Goal: Task Accomplishment & Management: Use online tool/utility

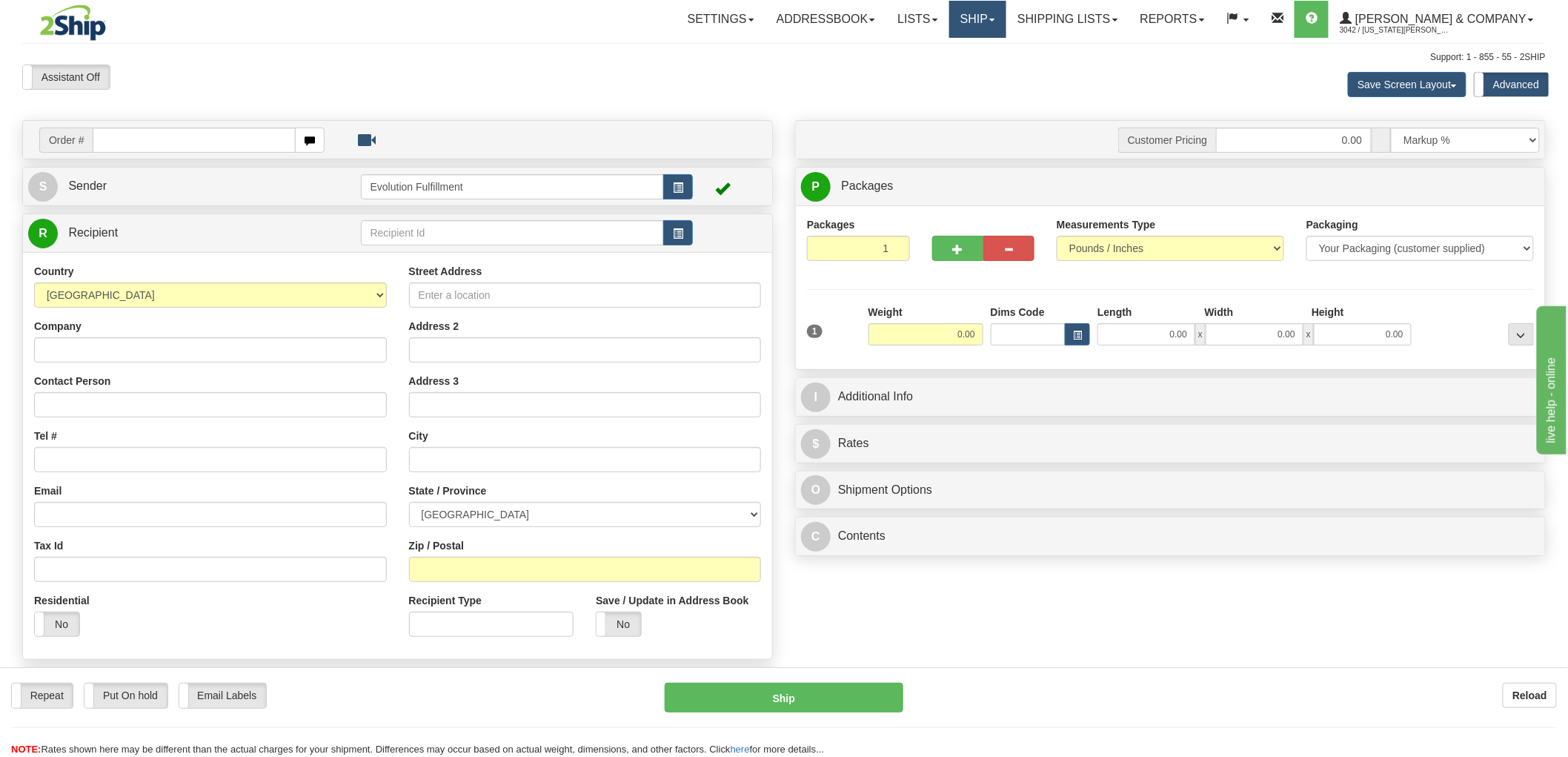
click at [1007, 34] on link "Ship" at bounding box center [978, 19] width 57 height 37
click at [991, 69] on span "OnHold / Order Queue" at bounding box center [939, 71] width 105 height 12
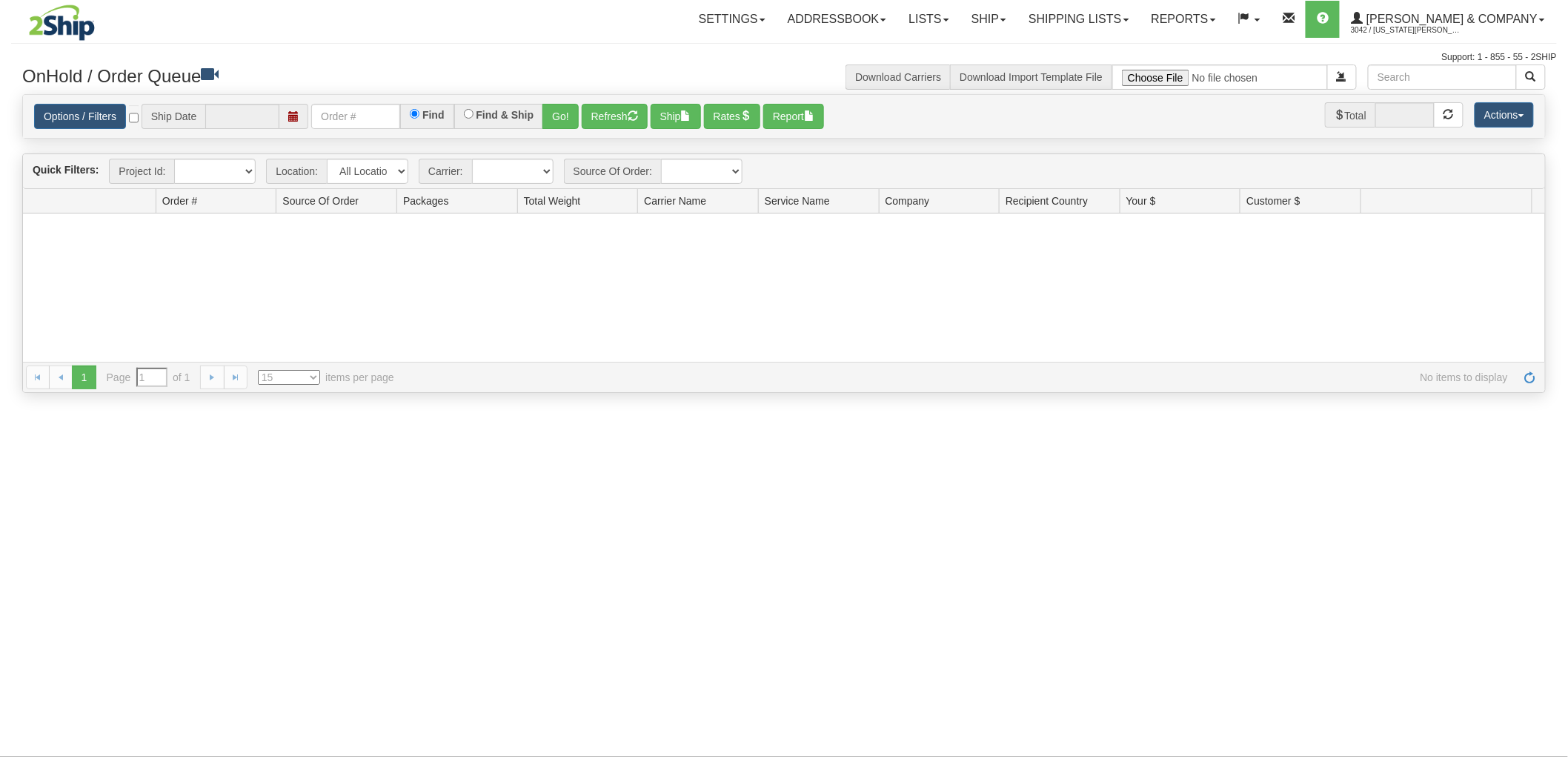
type input "[DATE]"
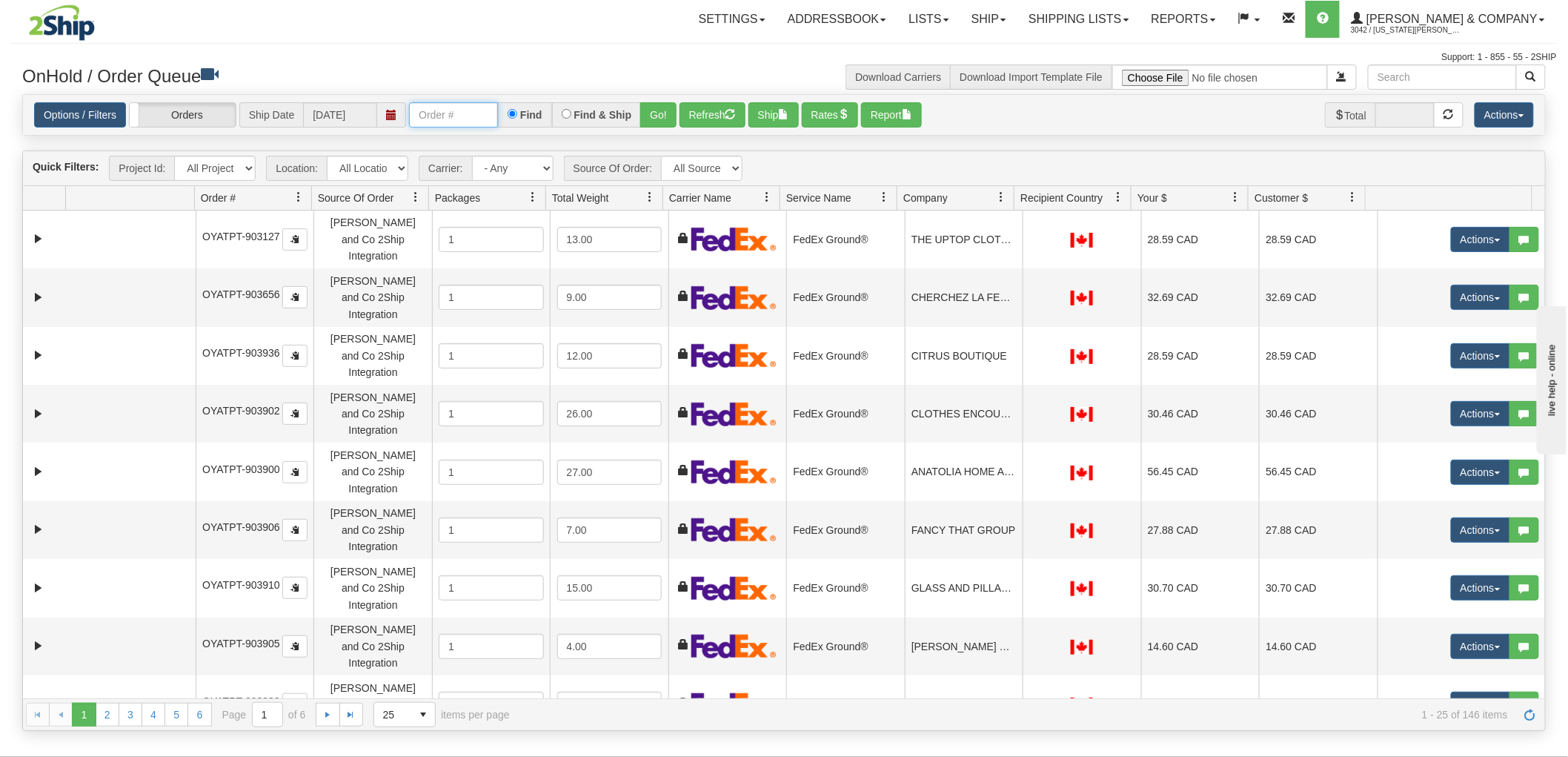
click at [458, 114] on input "text" at bounding box center [454, 115] width 89 height 25
type input "904120"
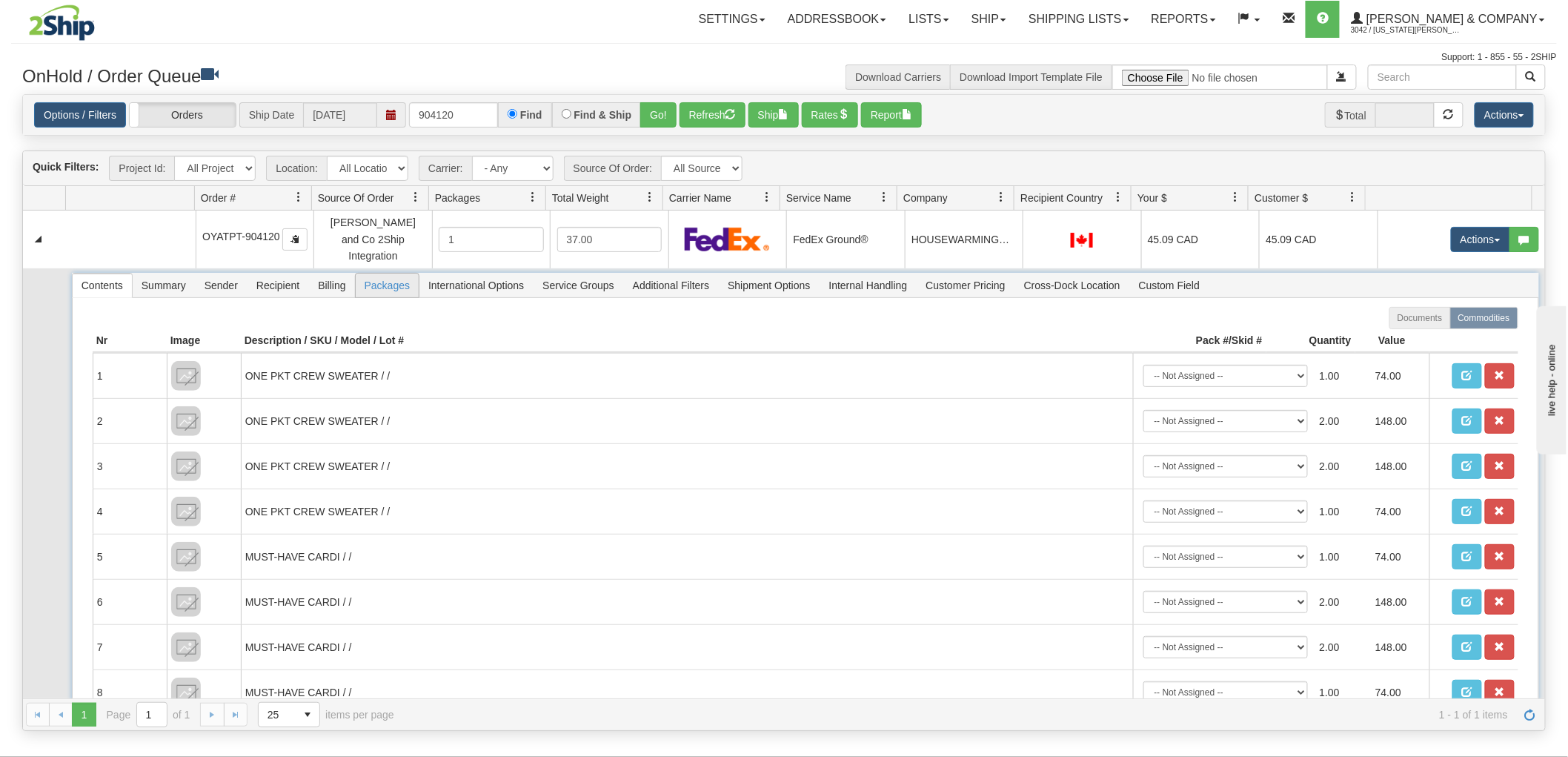
click at [376, 274] on span "Packages" at bounding box center [387, 285] width 63 height 23
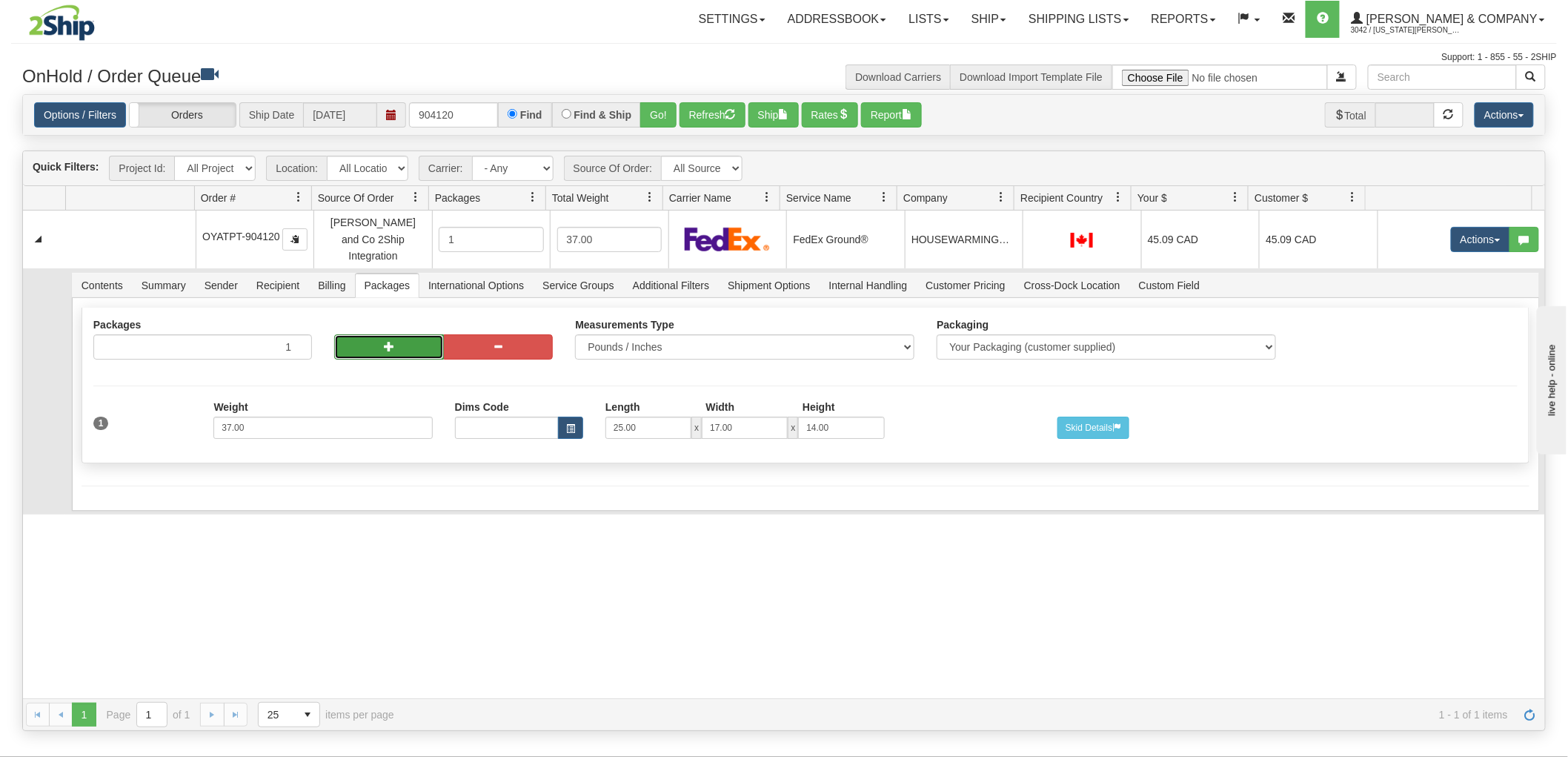
click at [408, 334] on button "button" at bounding box center [388, 347] width 110 height 25
radio input "true"
type input "2"
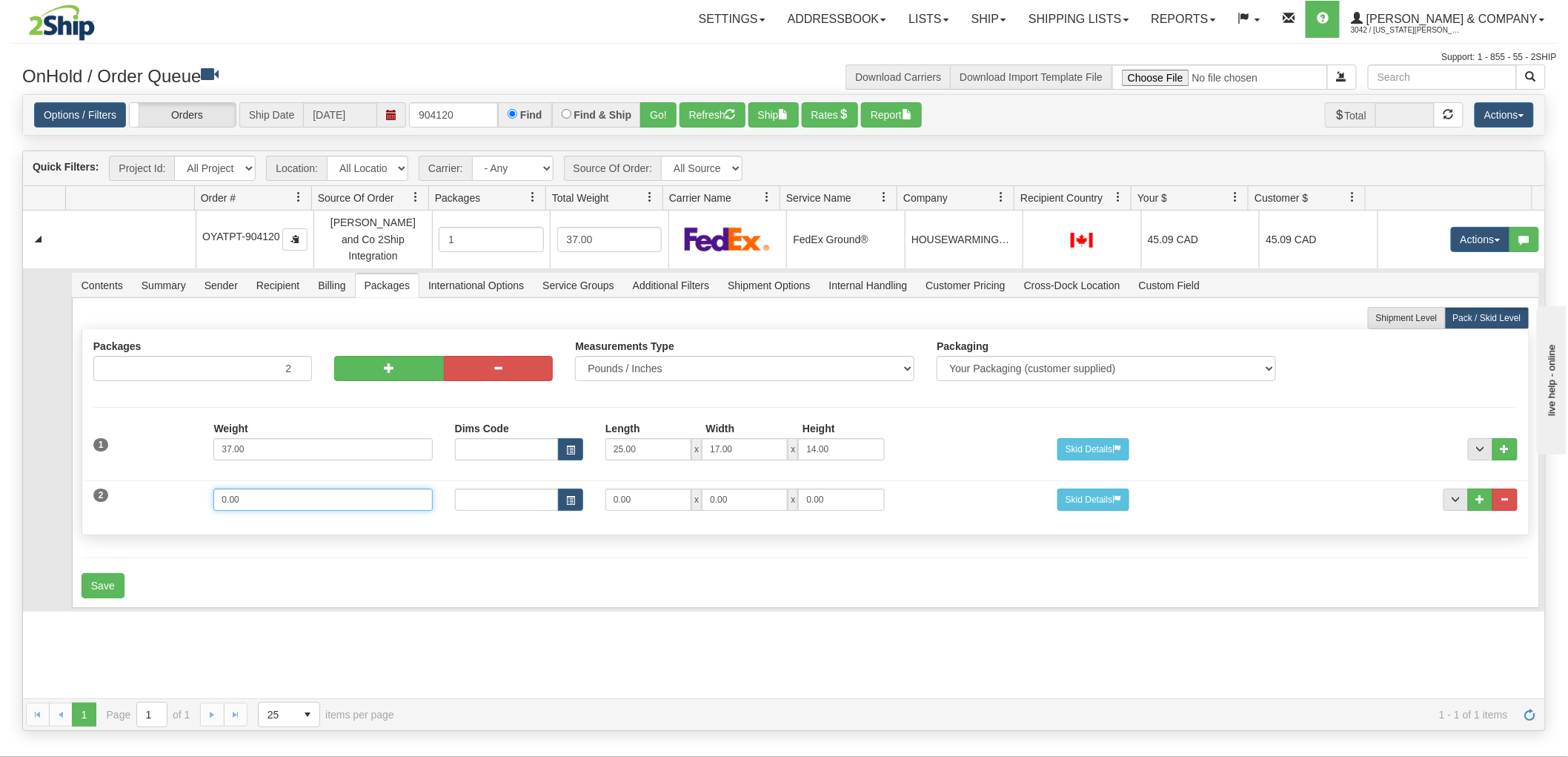
click at [309, 488] on input "0.00" at bounding box center [322, 499] width 219 height 23
type input "35"
type input "25"
type input "17"
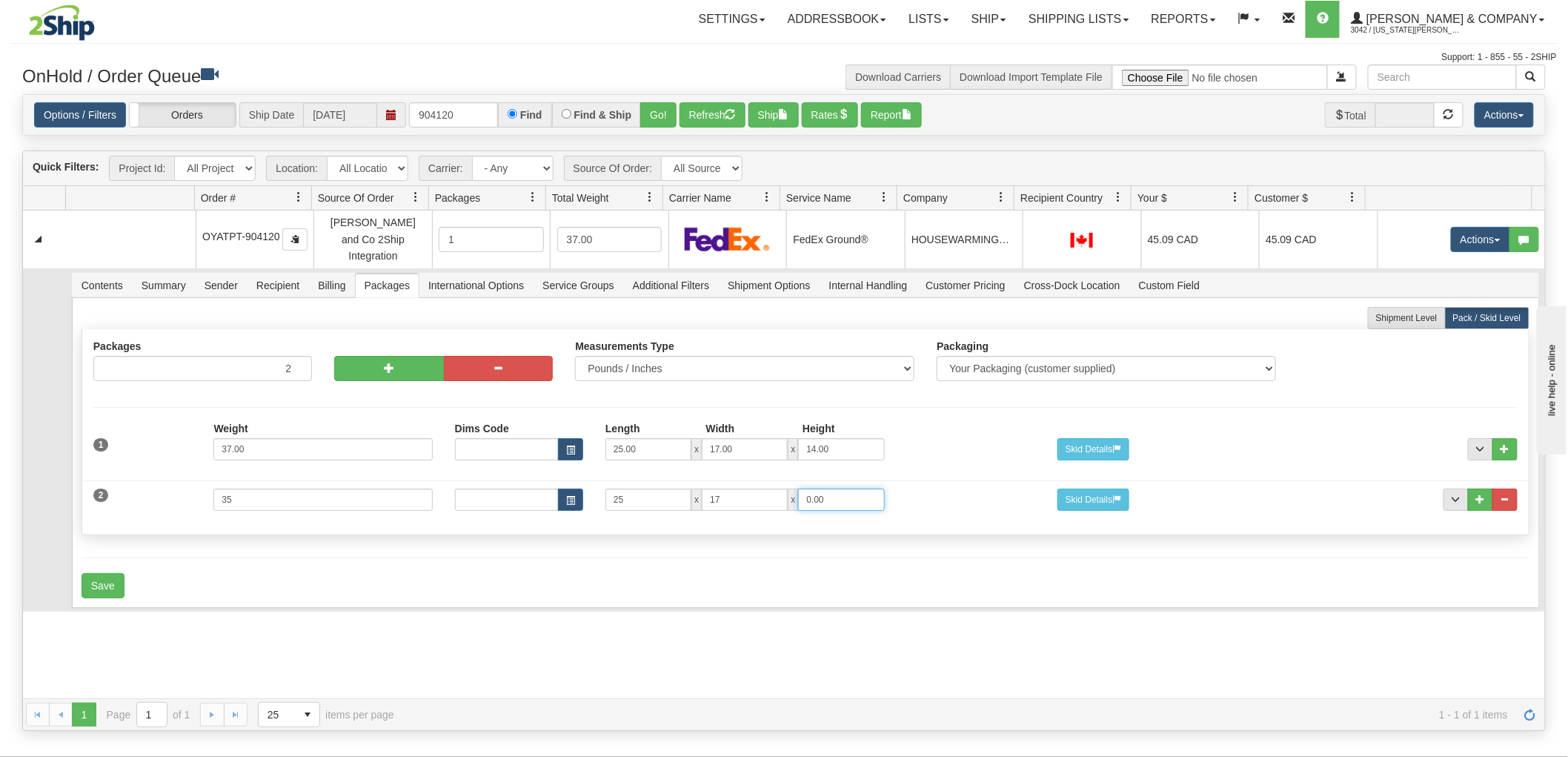
type input "2"
type input "14"
click at [89, 573] on button "Save" at bounding box center [102, 586] width 43 height 25
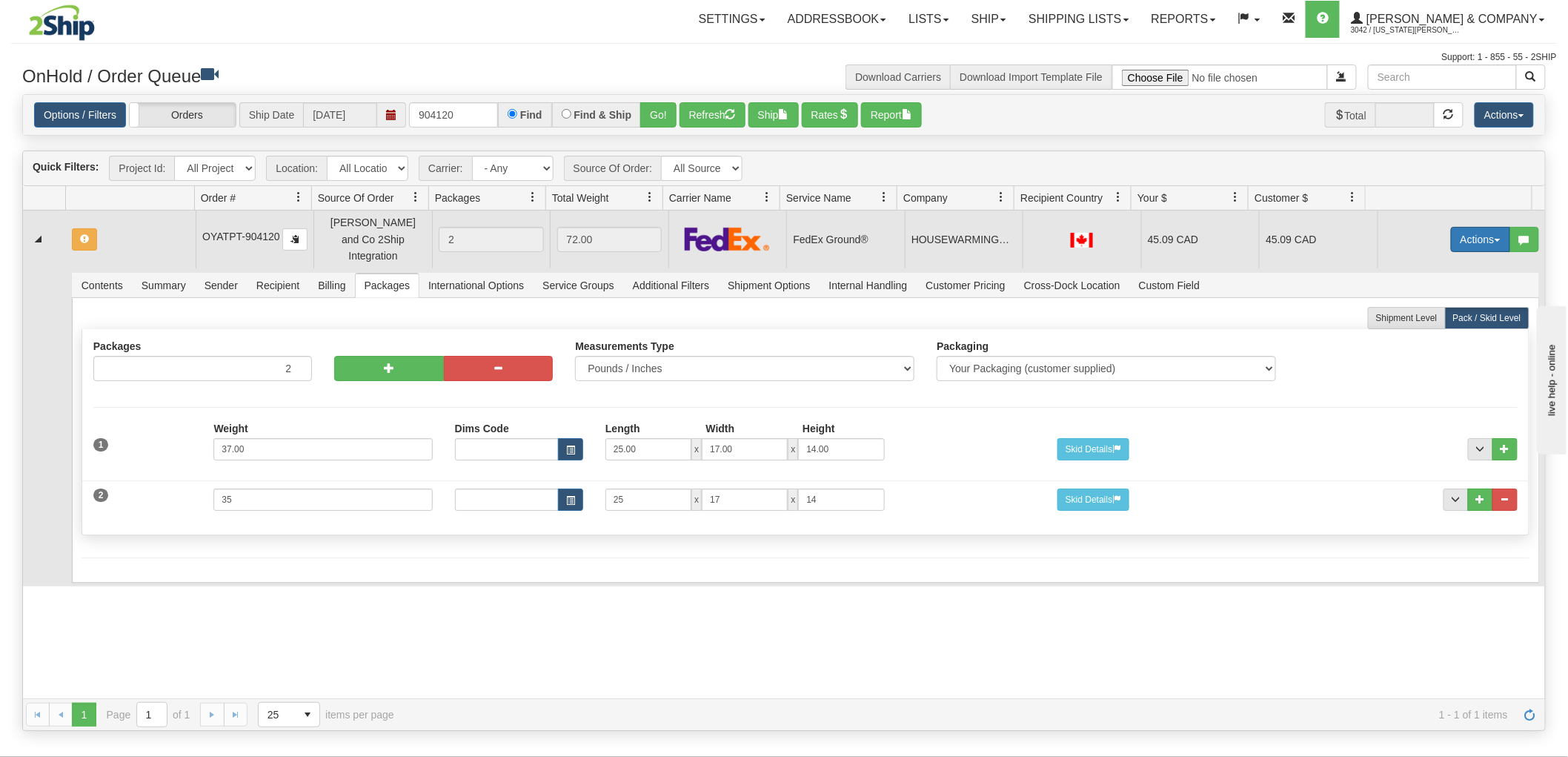
click at [1467, 234] on button "Actions" at bounding box center [1481, 239] width 60 height 25
click at [1446, 300] on span "Rate All Services" at bounding box center [1451, 306] width 89 height 12
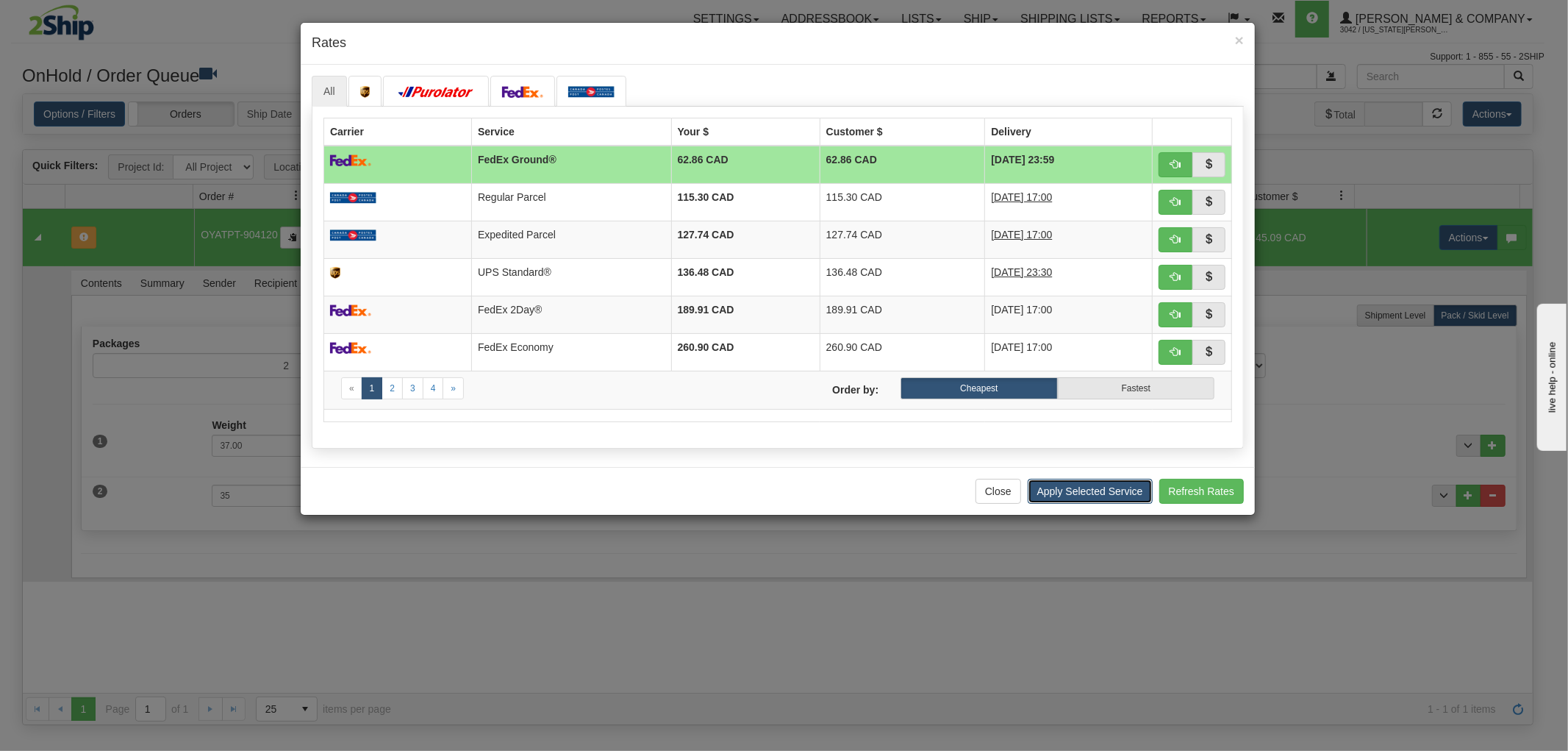
click at [1113, 494] on button "Apply Selected Service" at bounding box center [1090, 491] width 125 height 25
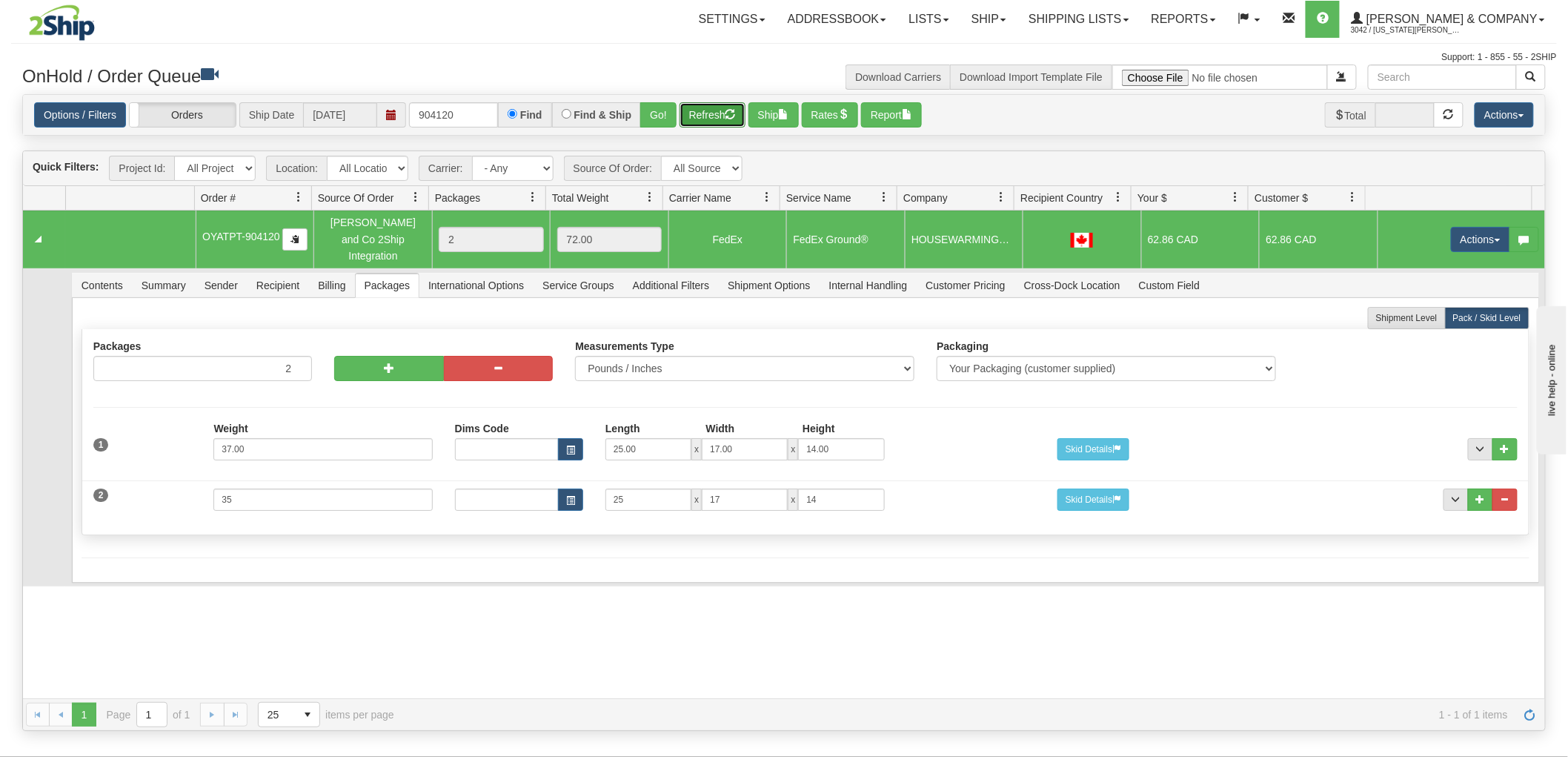
click at [712, 109] on button "Refresh" at bounding box center [712, 115] width 66 height 25
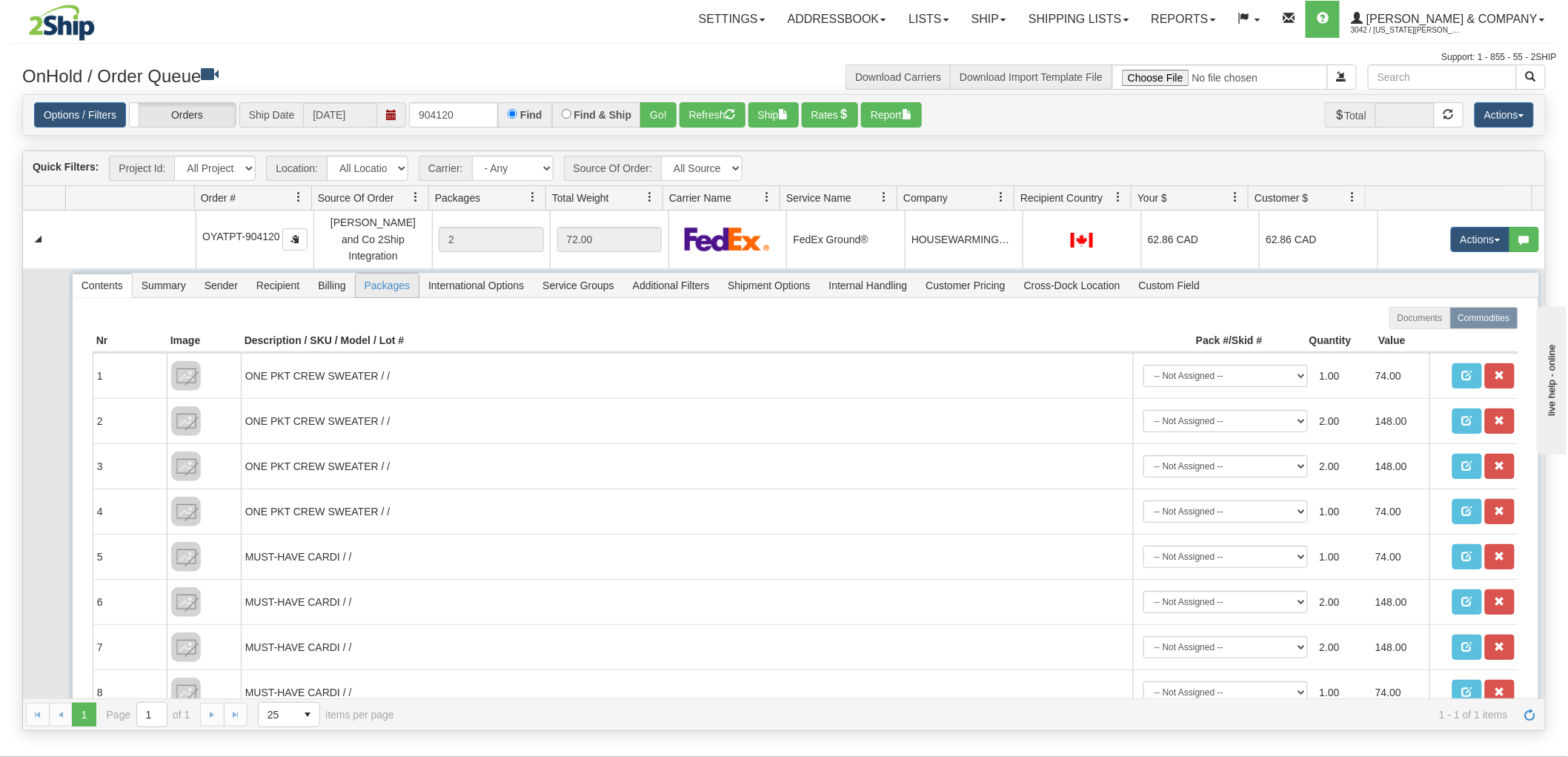
click at [408, 274] on span "Packages" at bounding box center [387, 285] width 63 height 23
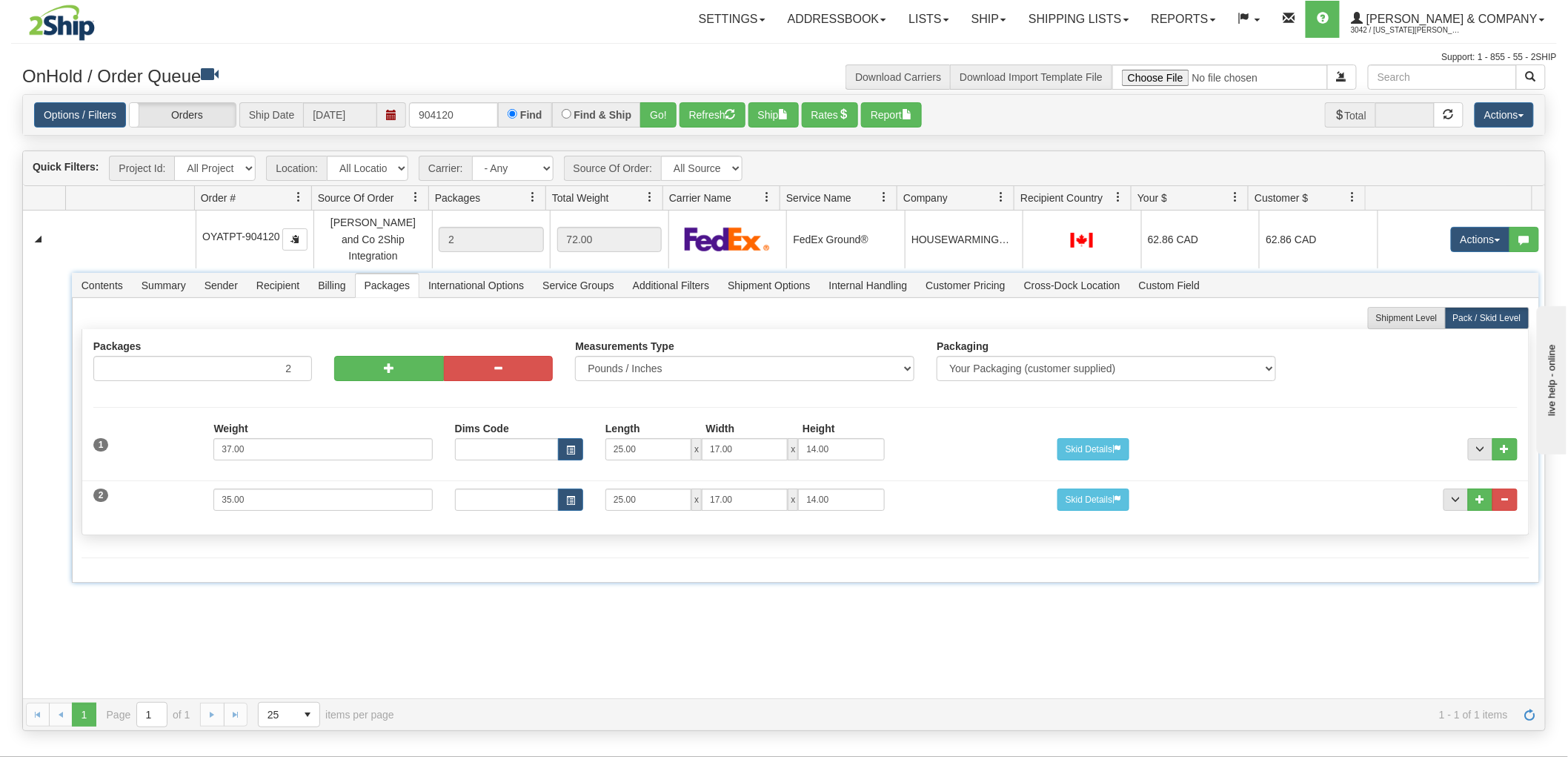
click at [406, 274] on span "Packages" at bounding box center [387, 285] width 63 height 23
click at [482, 123] on input "904120" at bounding box center [454, 115] width 89 height 25
type input "904141"
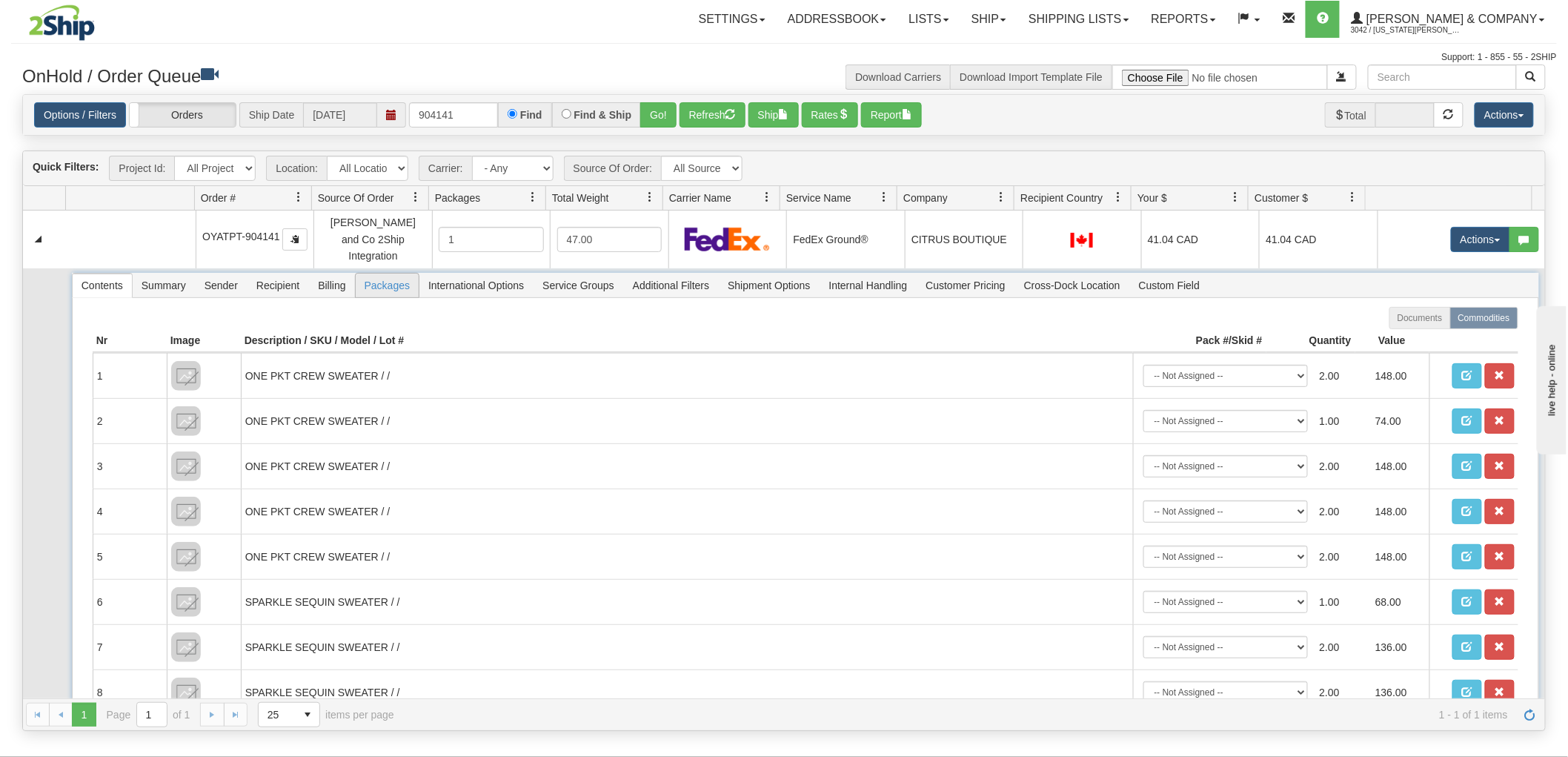
click at [378, 274] on span "Packages" at bounding box center [387, 285] width 63 height 23
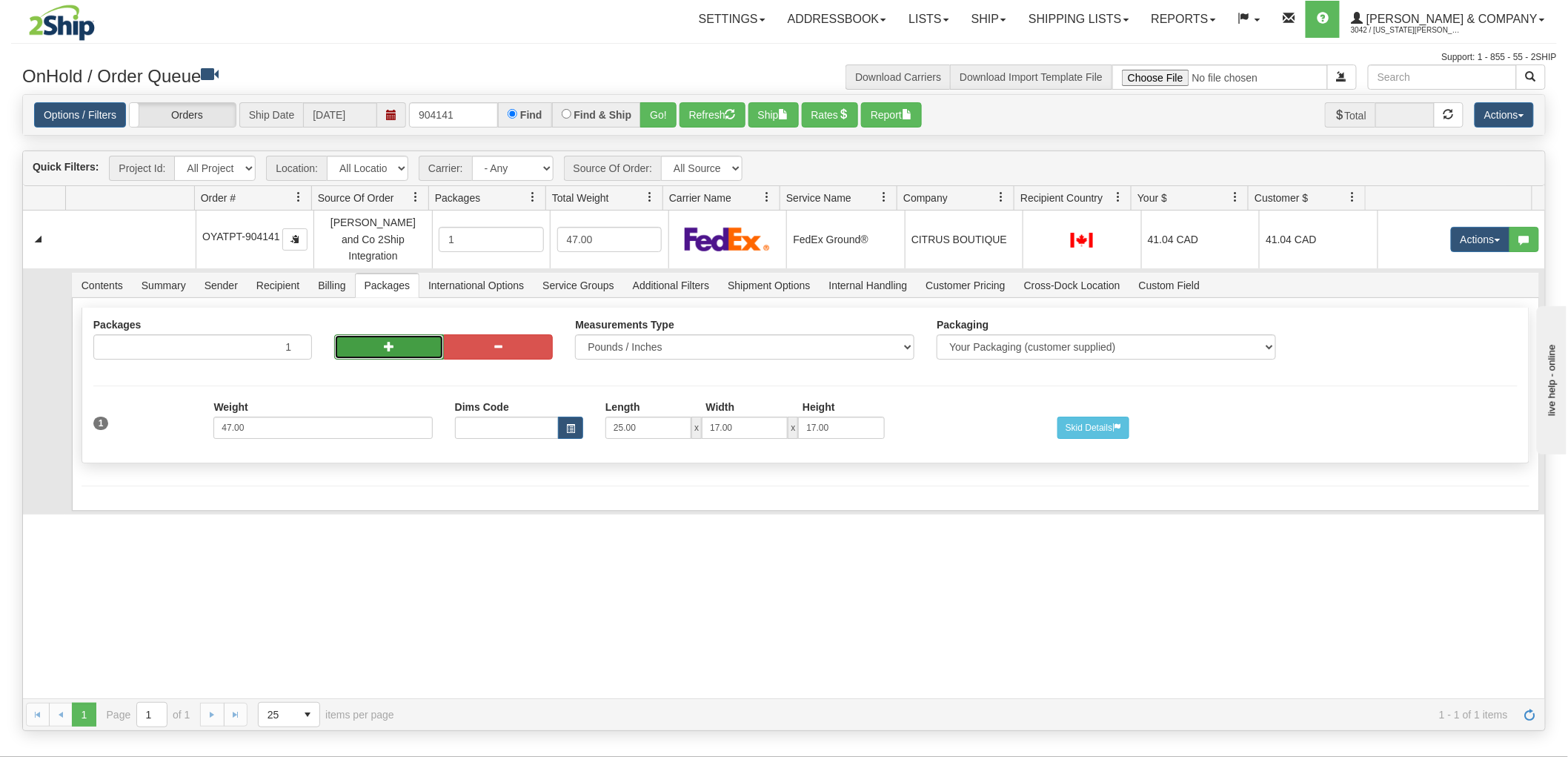
click at [404, 337] on button "button" at bounding box center [388, 347] width 110 height 25
radio input "true"
type input "2"
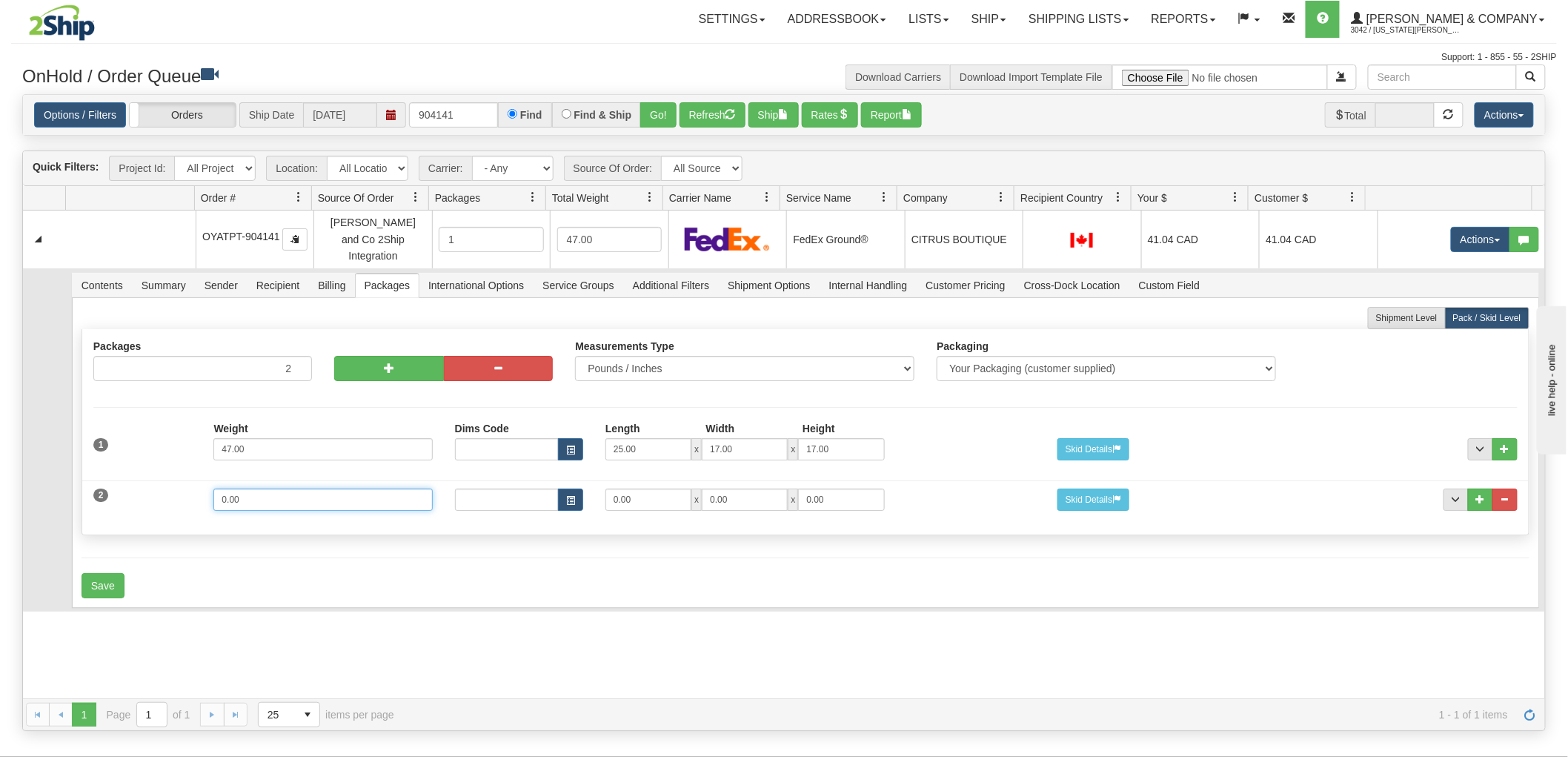
click at [284, 488] on input "0.00" at bounding box center [322, 499] width 219 height 23
type input "12"
type input "15"
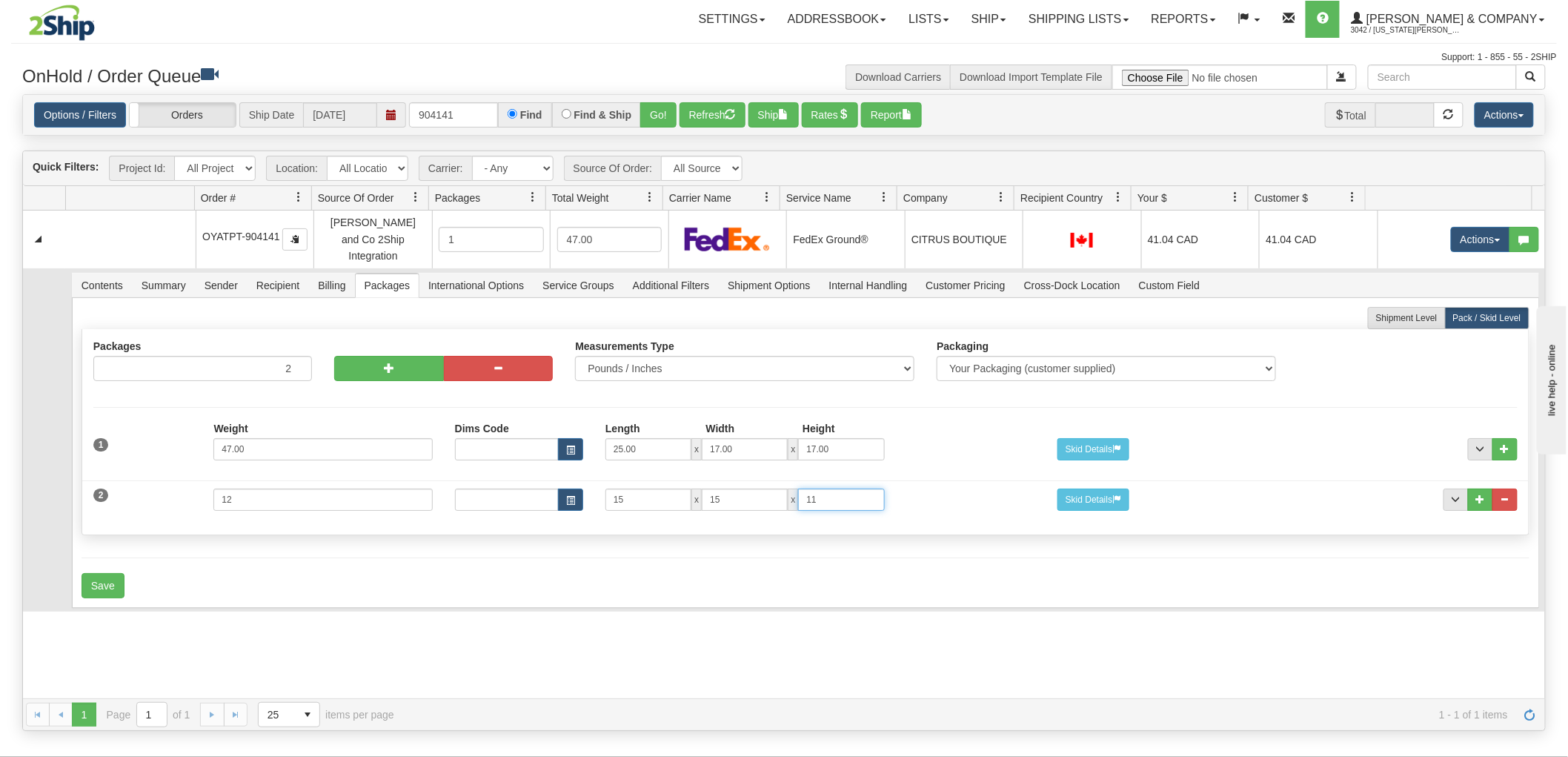
type input "11"
click at [120, 573] on button "Save" at bounding box center [102, 586] width 43 height 25
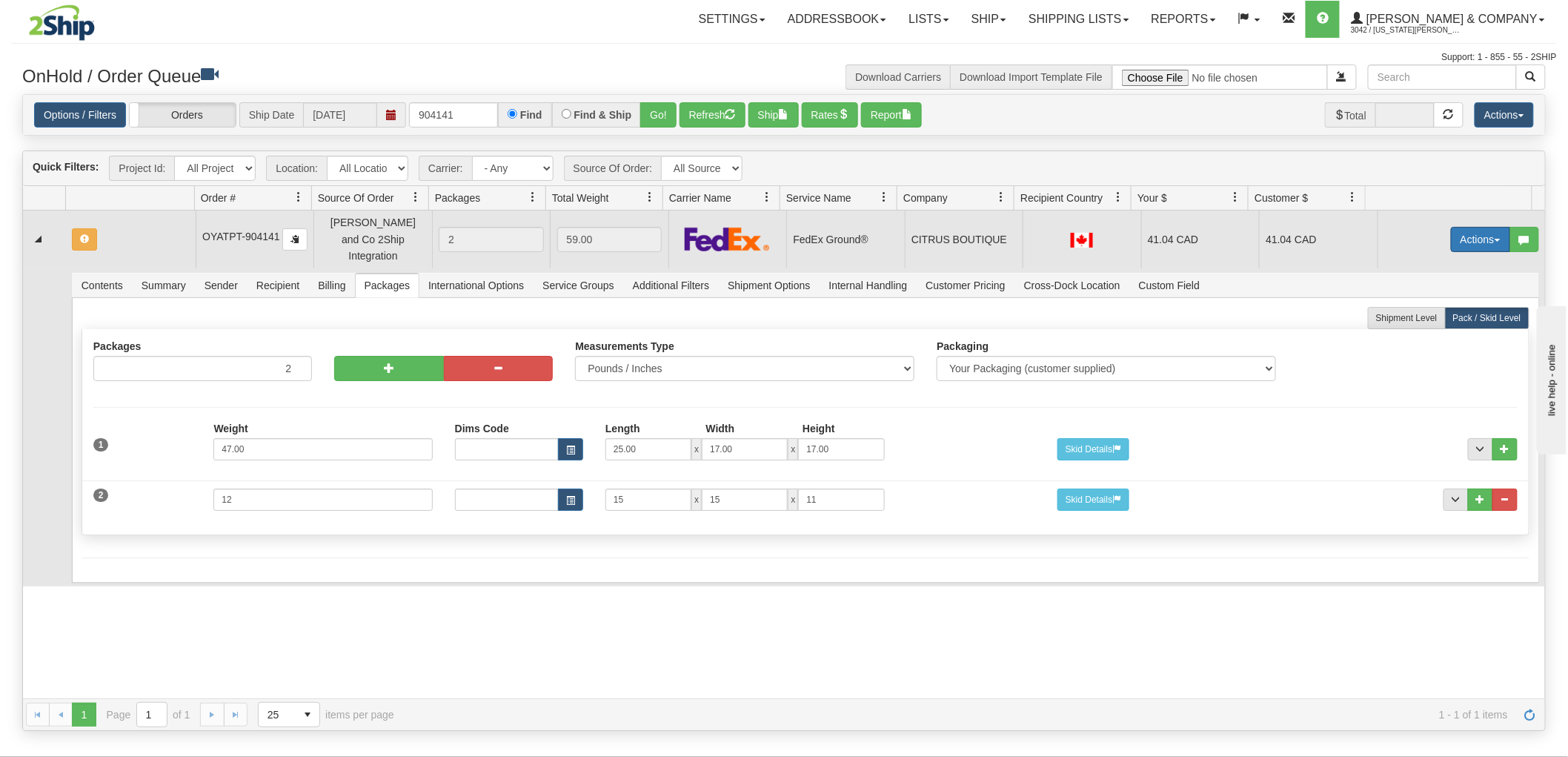
click at [1456, 236] on button "Actions" at bounding box center [1481, 239] width 60 height 25
click at [1461, 300] on span "Rate All Services" at bounding box center [1451, 306] width 89 height 12
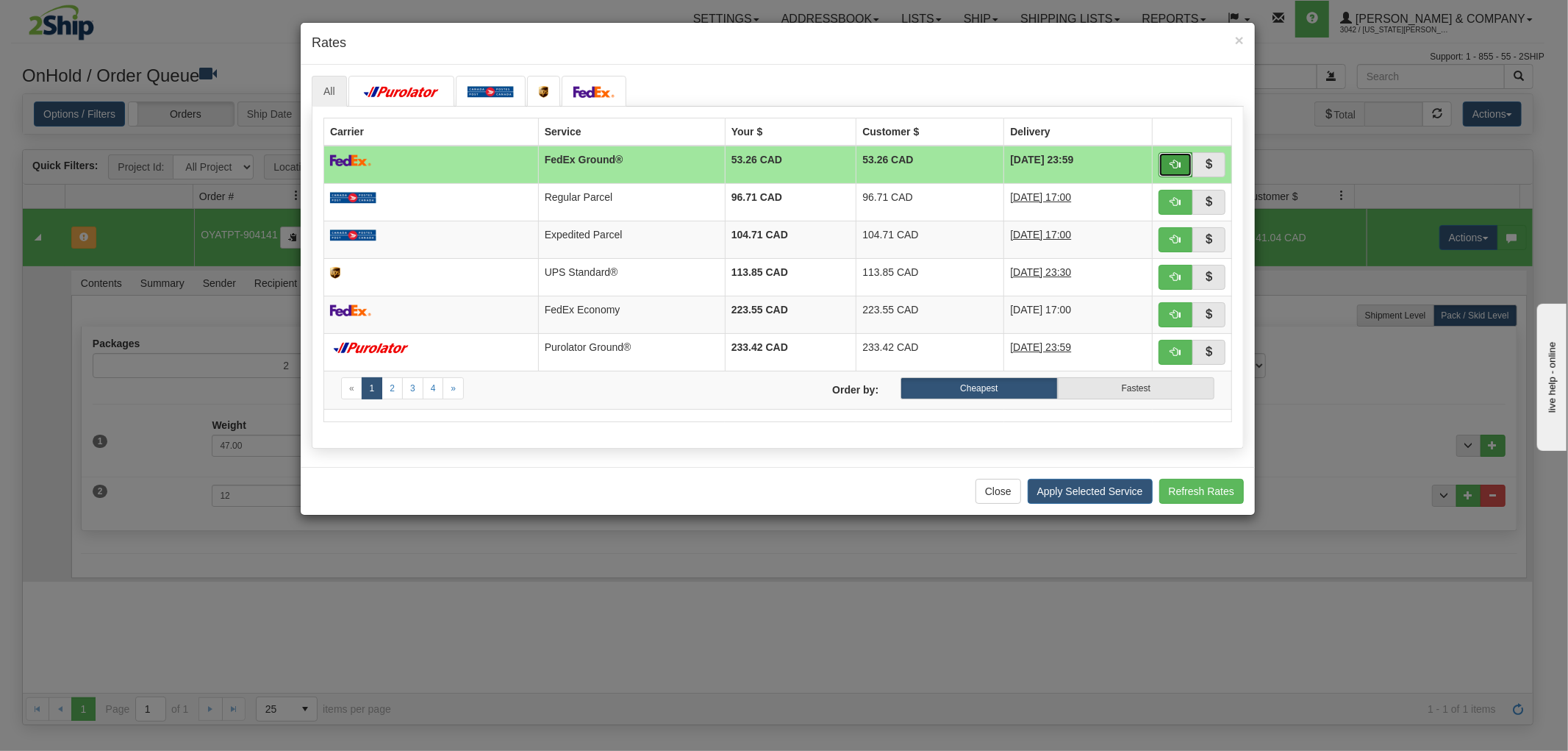
click at [1177, 165] on span "button" at bounding box center [1175, 164] width 10 height 10
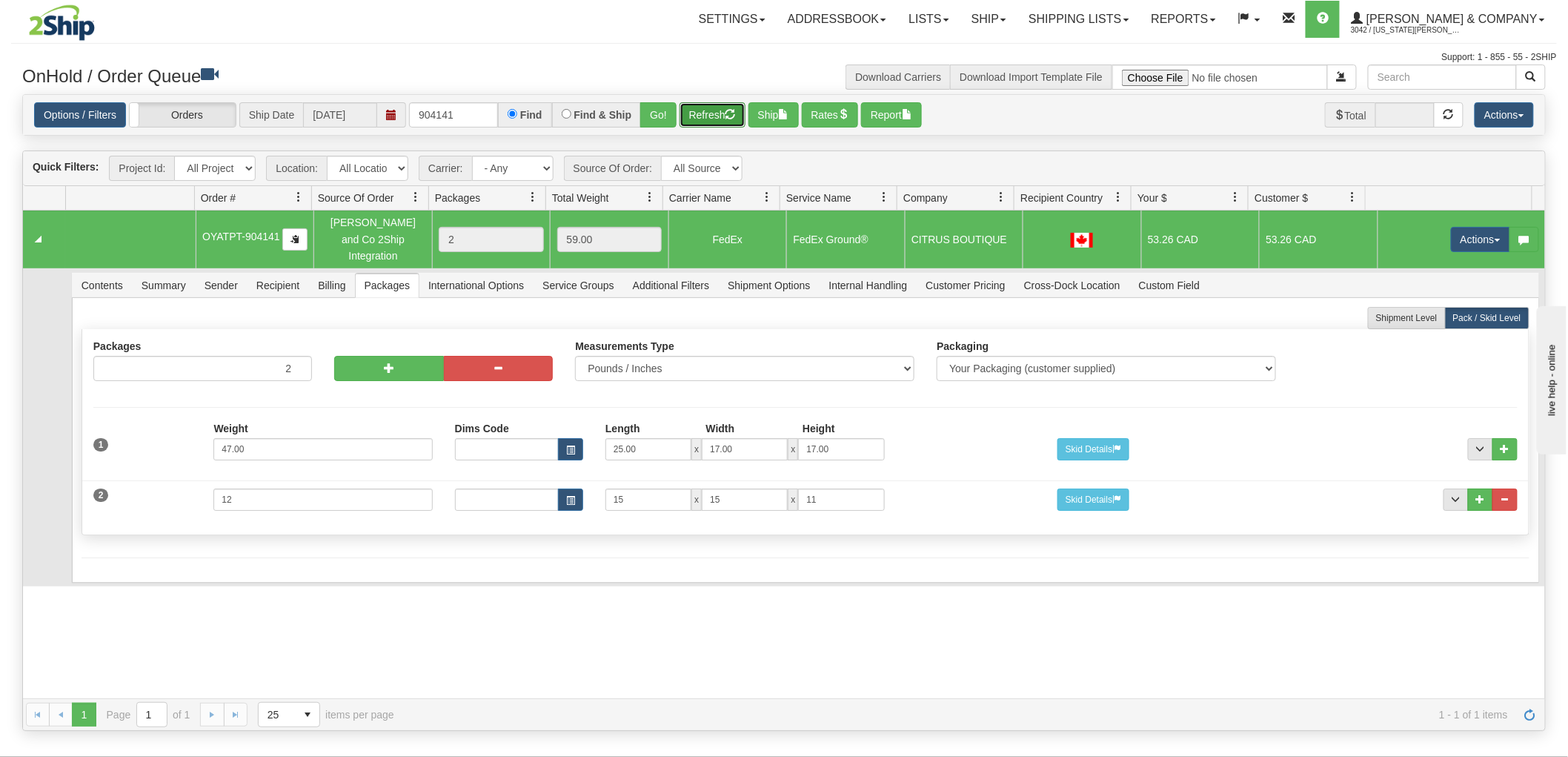
click at [735, 112] on span "button" at bounding box center [731, 114] width 10 height 10
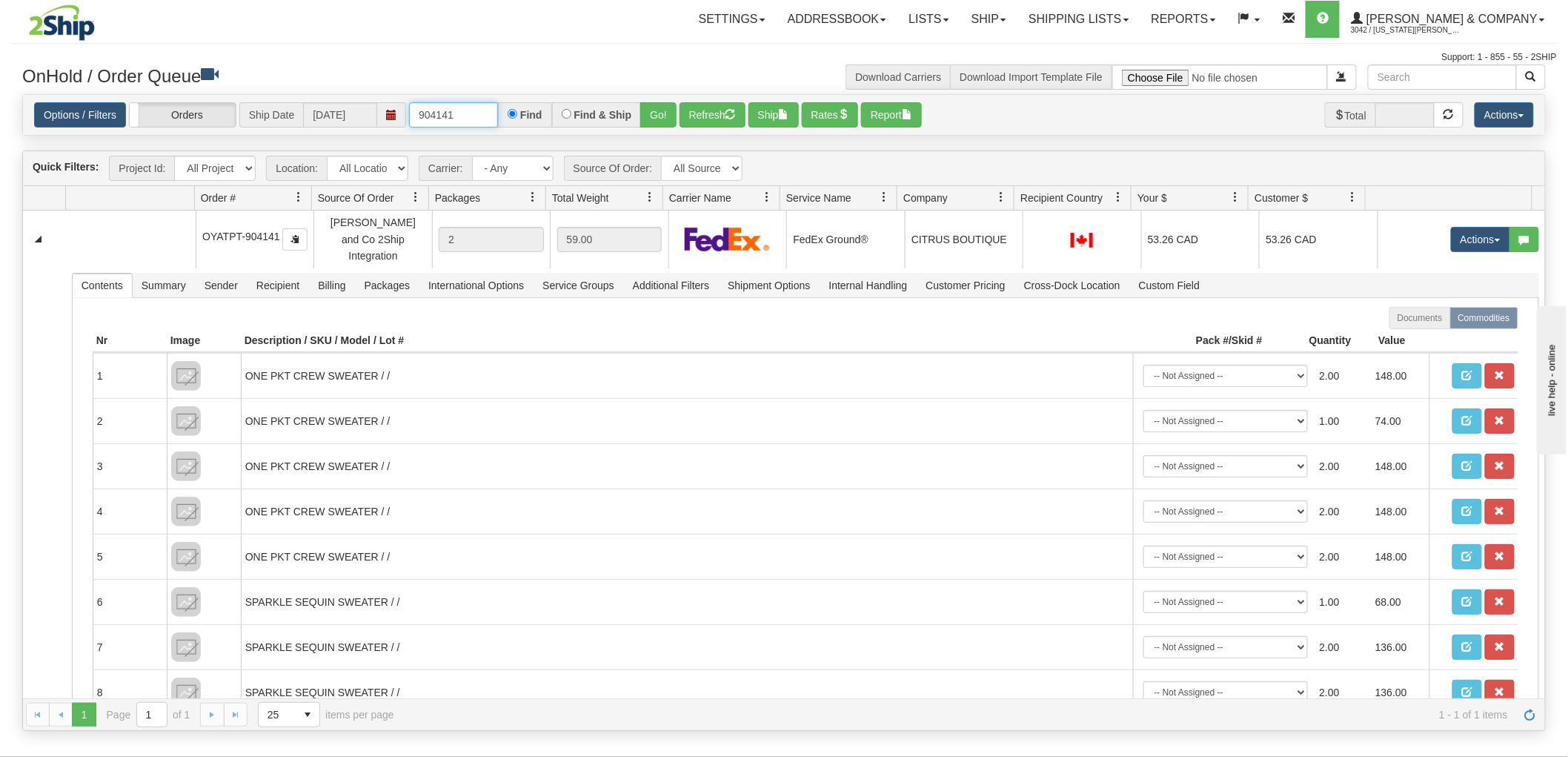
click at [480, 102] on input "904141" at bounding box center [454, 115] width 89 height 25
type input "904151"
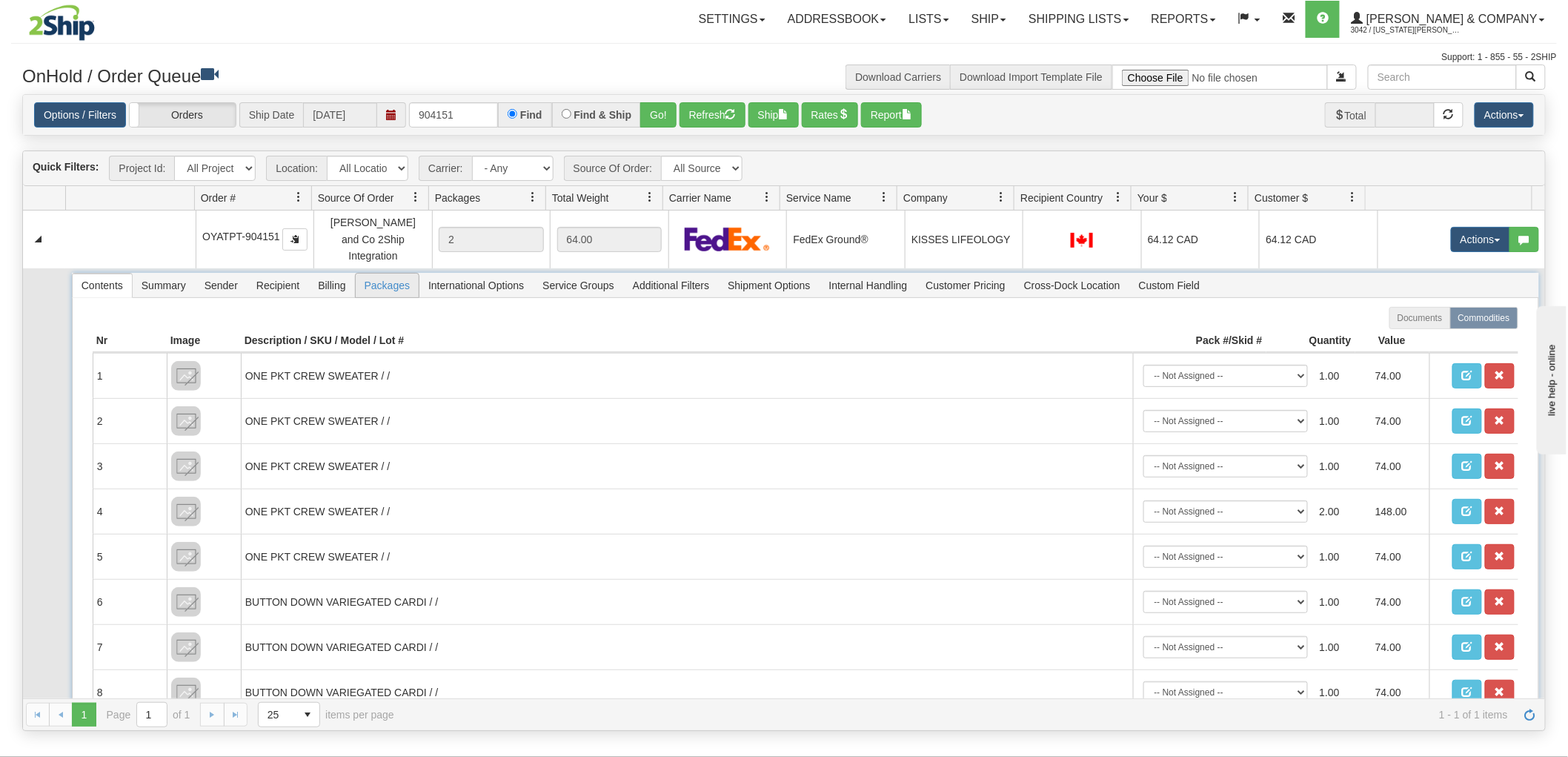
click at [401, 274] on span "Packages" at bounding box center [387, 285] width 63 height 23
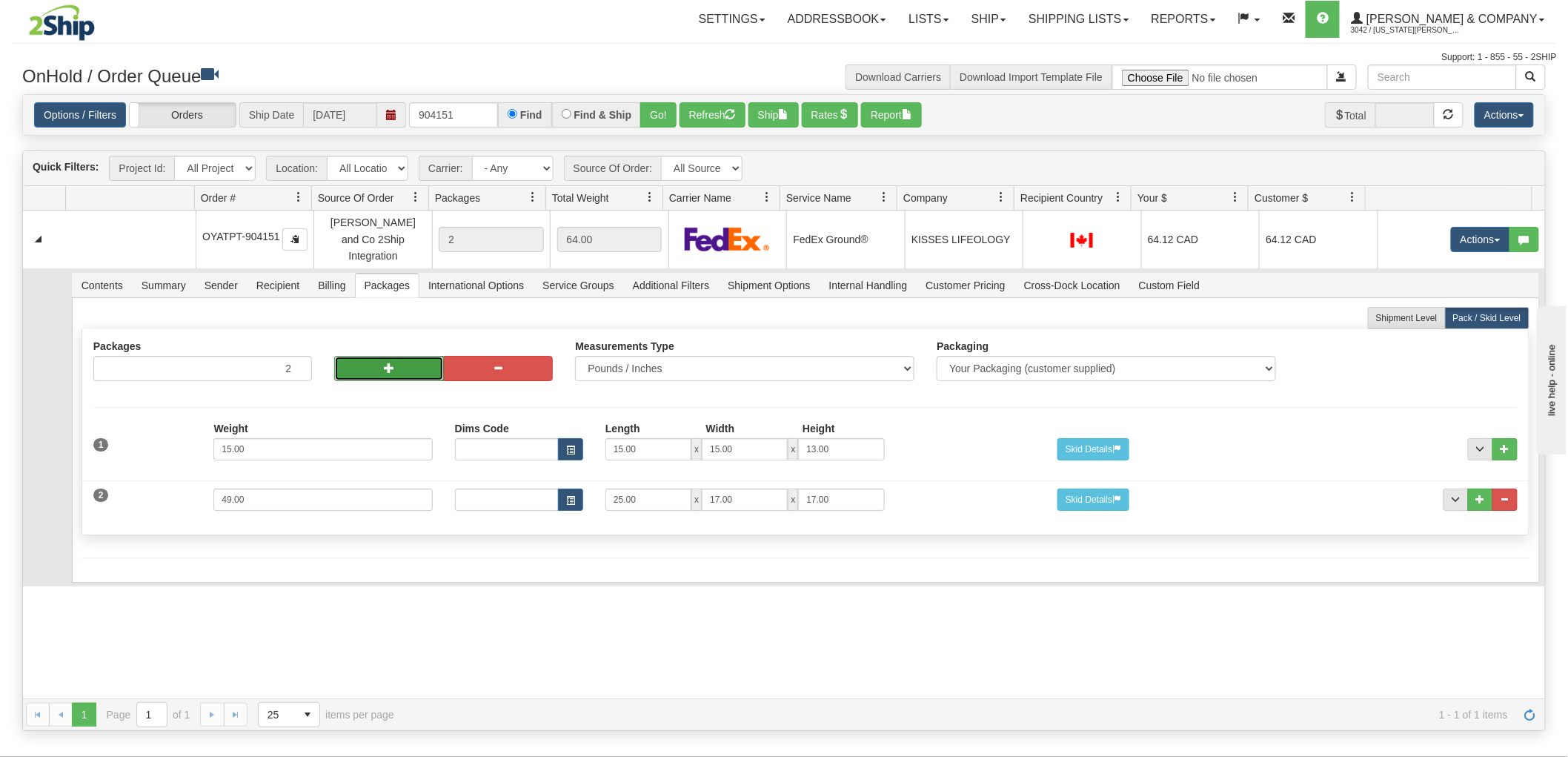
click at [384, 363] on span "button" at bounding box center [389, 368] width 10 height 10
type input "4"
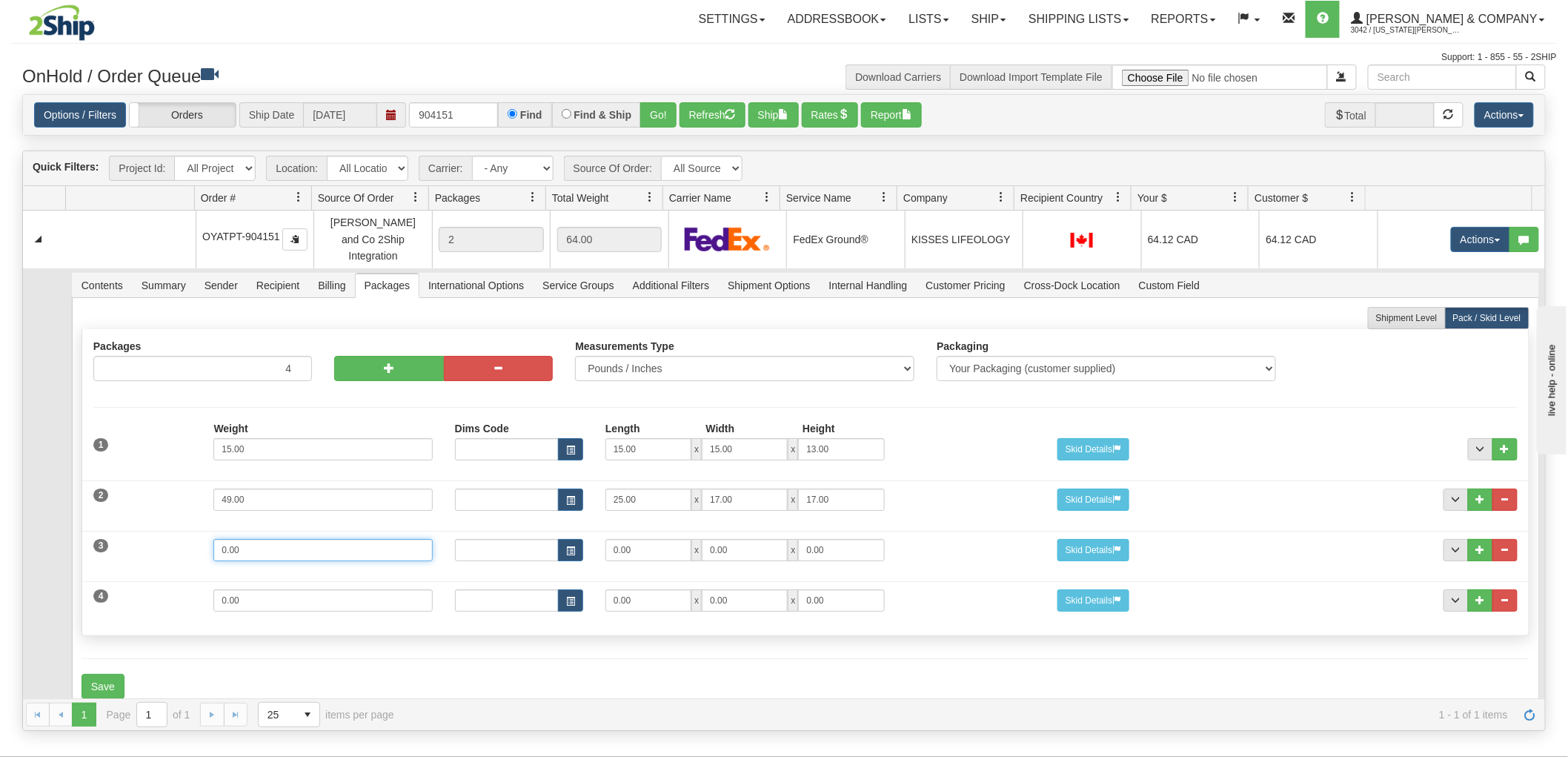
click at [273, 539] on input "0.00" at bounding box center [322, 550] width 219 height 23
type input "9"
click at [628, 539] on input "0.00" at bounding box center [649, 550] width 86 height 23
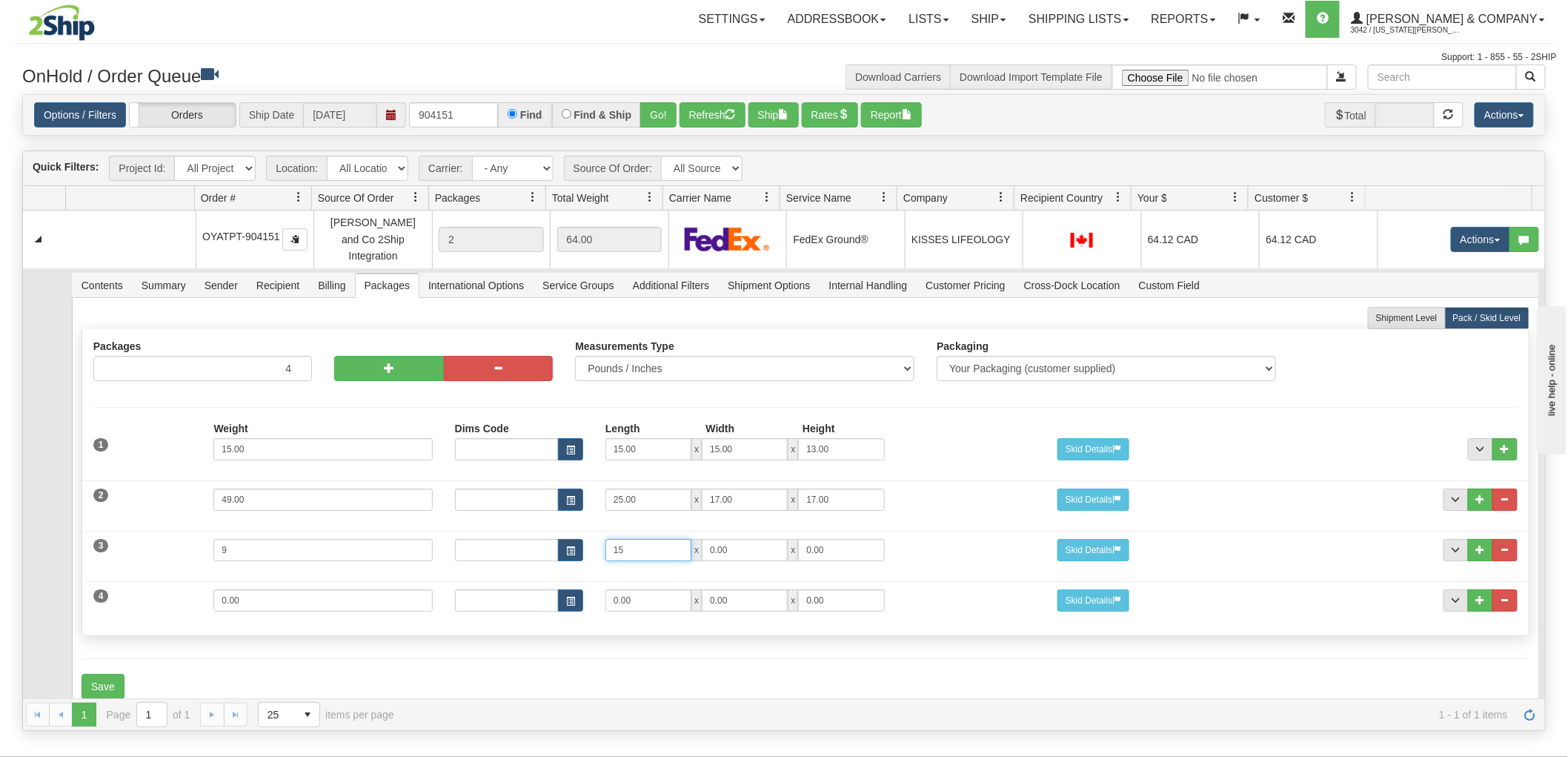
type input "15"
type input "11"
click at [662, 589] on input "0.00" at bounding box center [649, 600] width 86 height 23
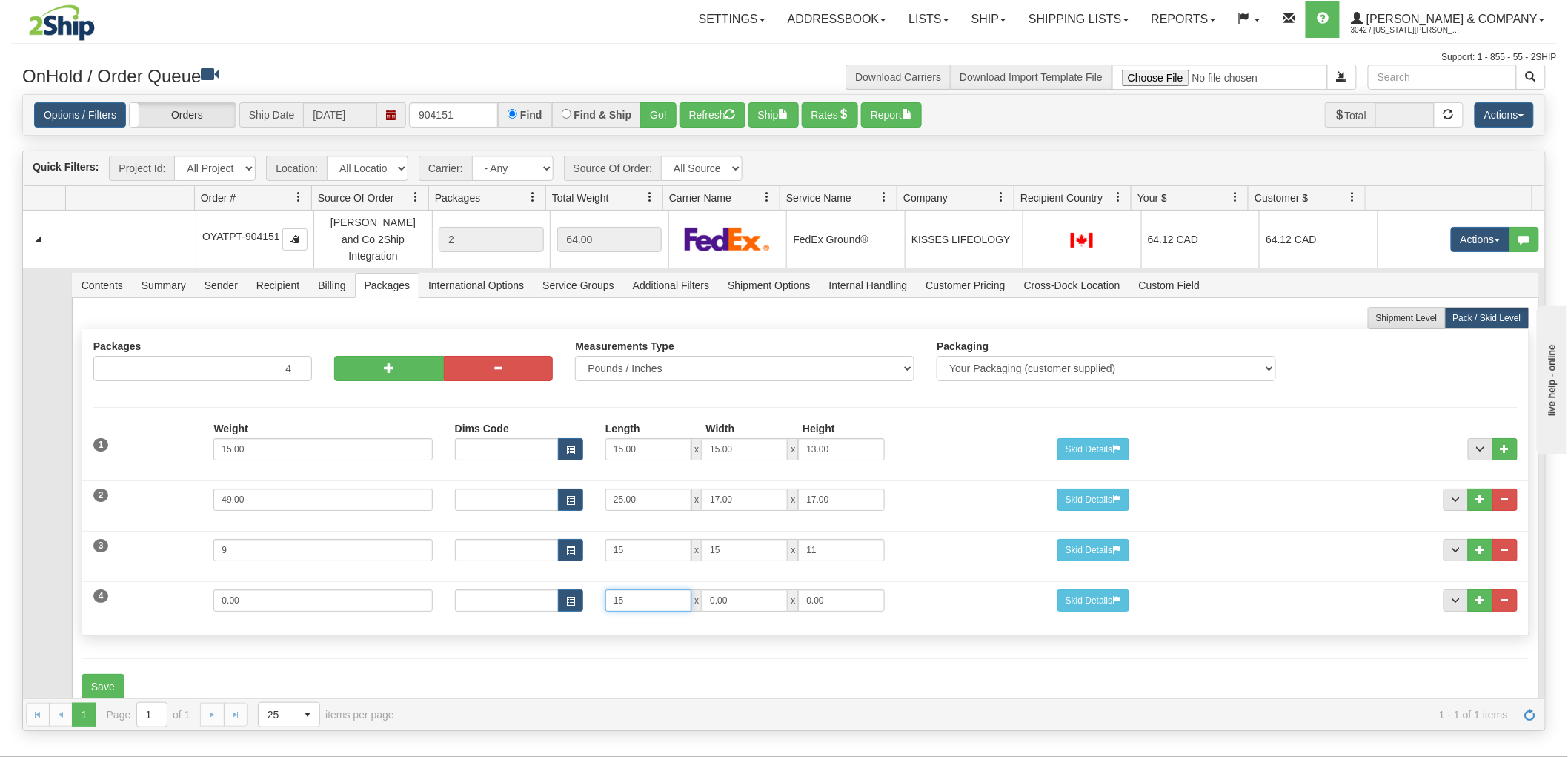
type input "15"
type input "11"
type input "7"
click at [363, 590] on input "0.00" at bounding box center [322, 600] width 219 height 23
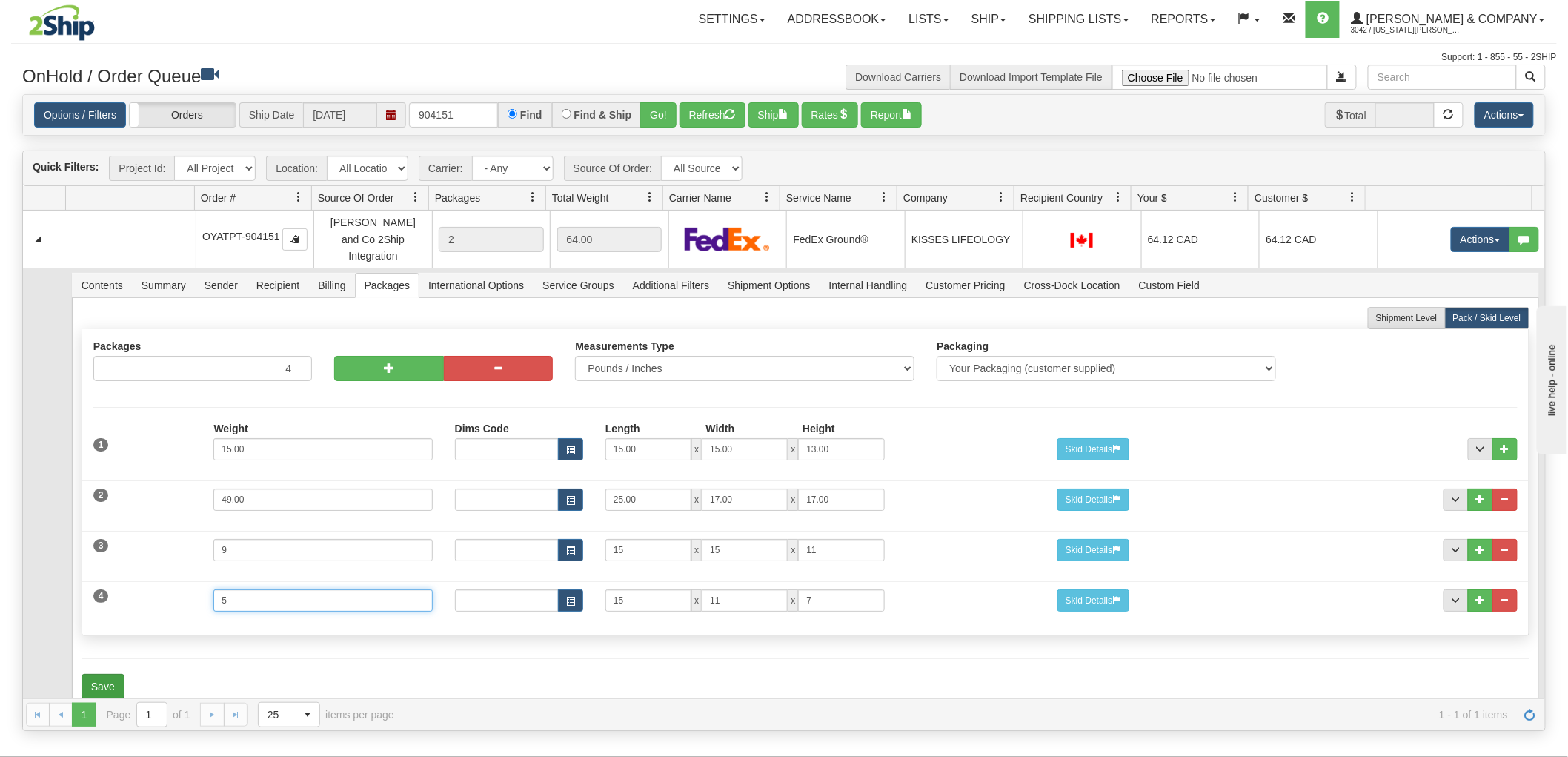
type input "5"
click at [112, 674] on button "Save" at bounding box center [102, 687] width 43 height 25
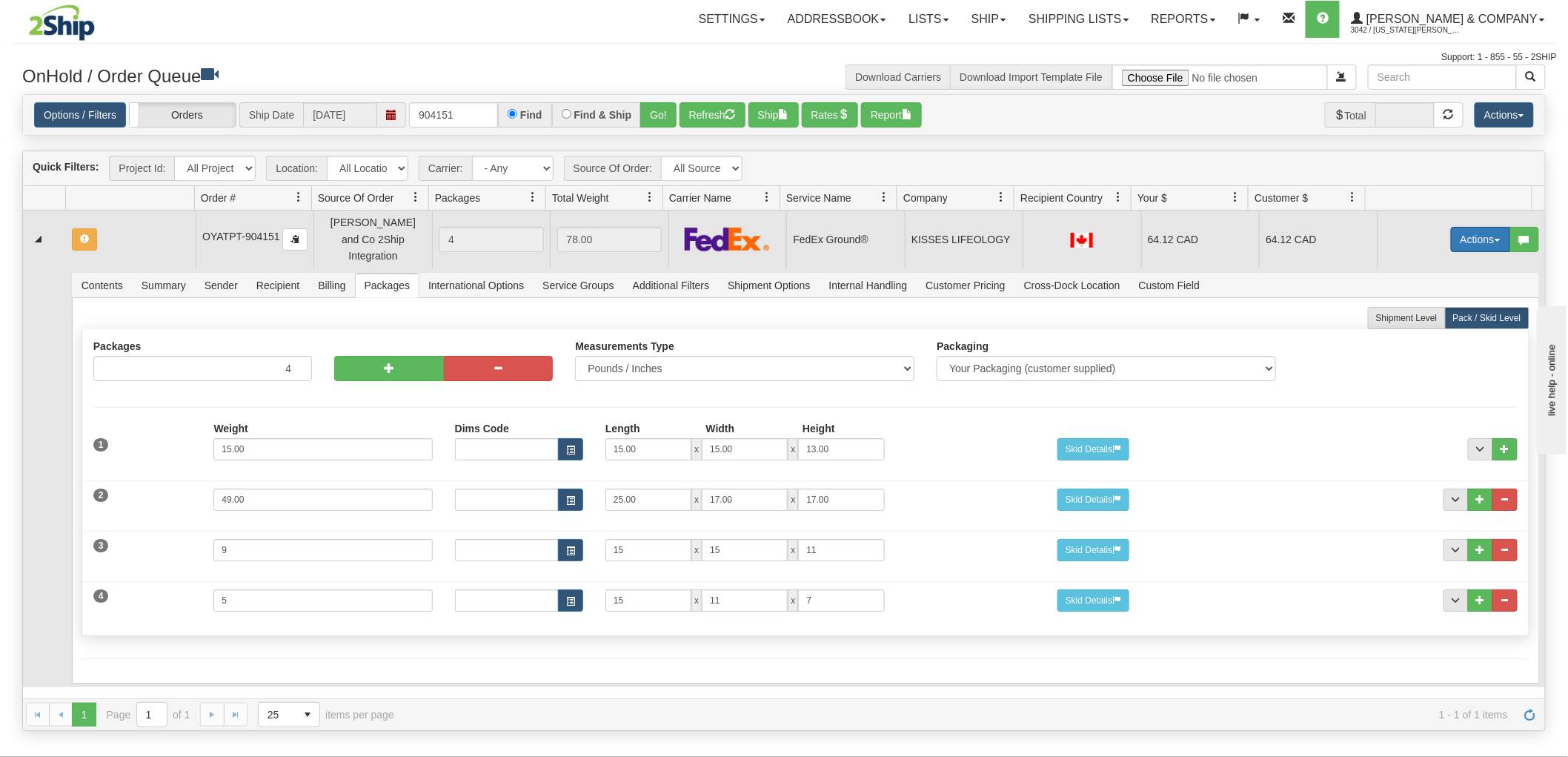
click at [1466, 227] on button "Actions" at bounding box center [1481, 239] width 60 height 25
click at [1428, 302] on link "Rate All Services" at bounding box center [1450, 305] width 118 height 19
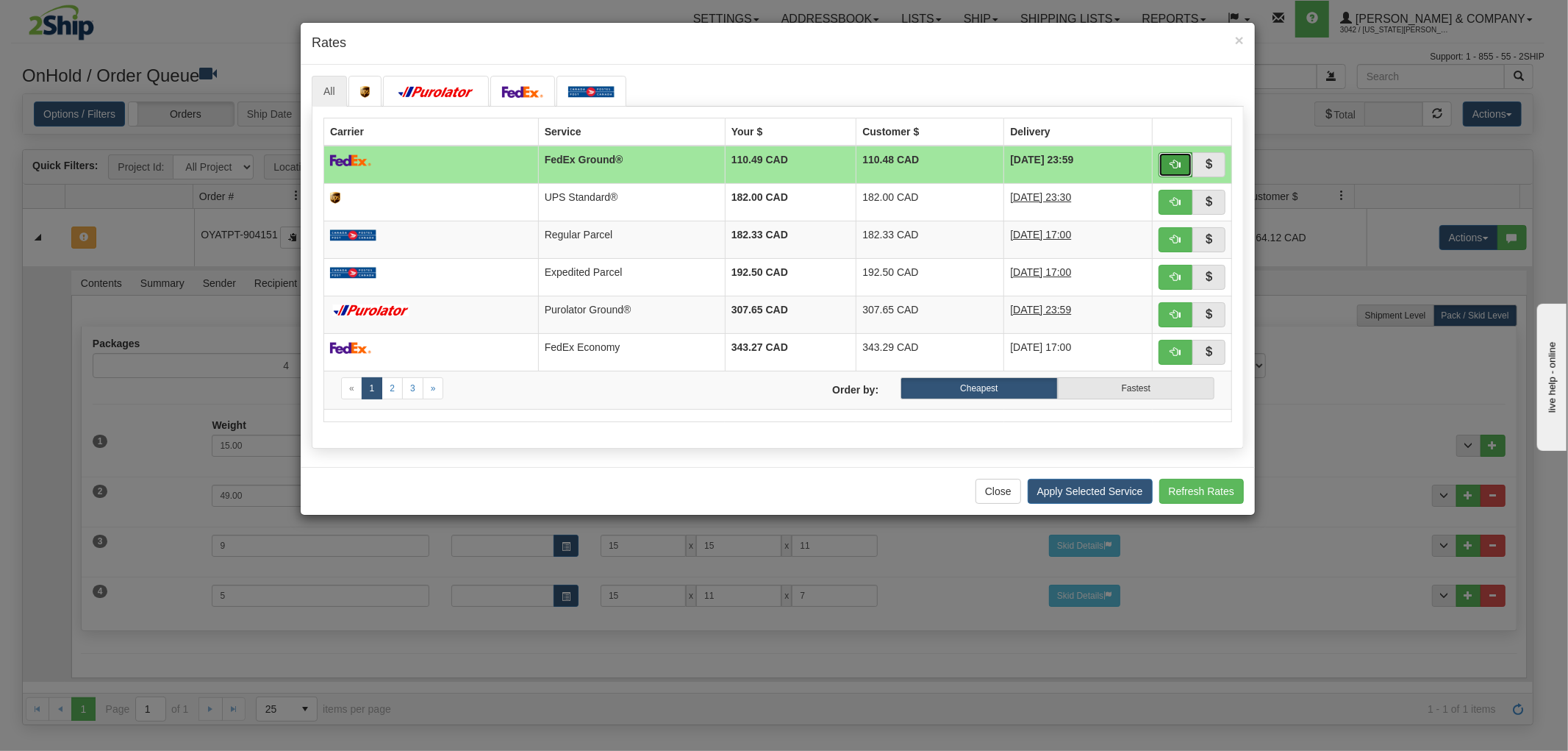
click at [1181, 160] on button "button" at bounding box center [1175, 165] width 34 height 25
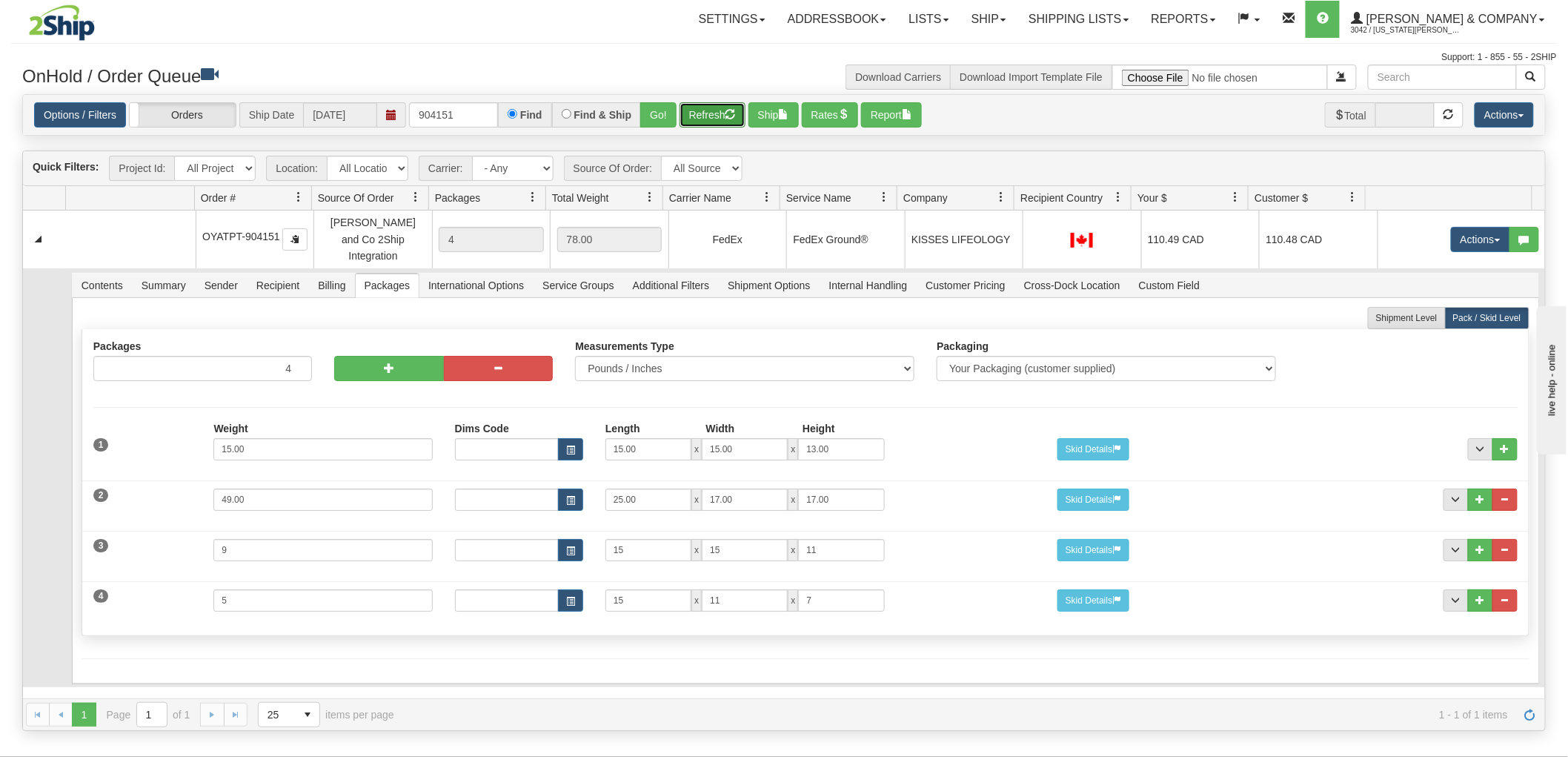
click at [694, 112] on button "Refresh" at bounding box center [712, 115] width 66 height 25
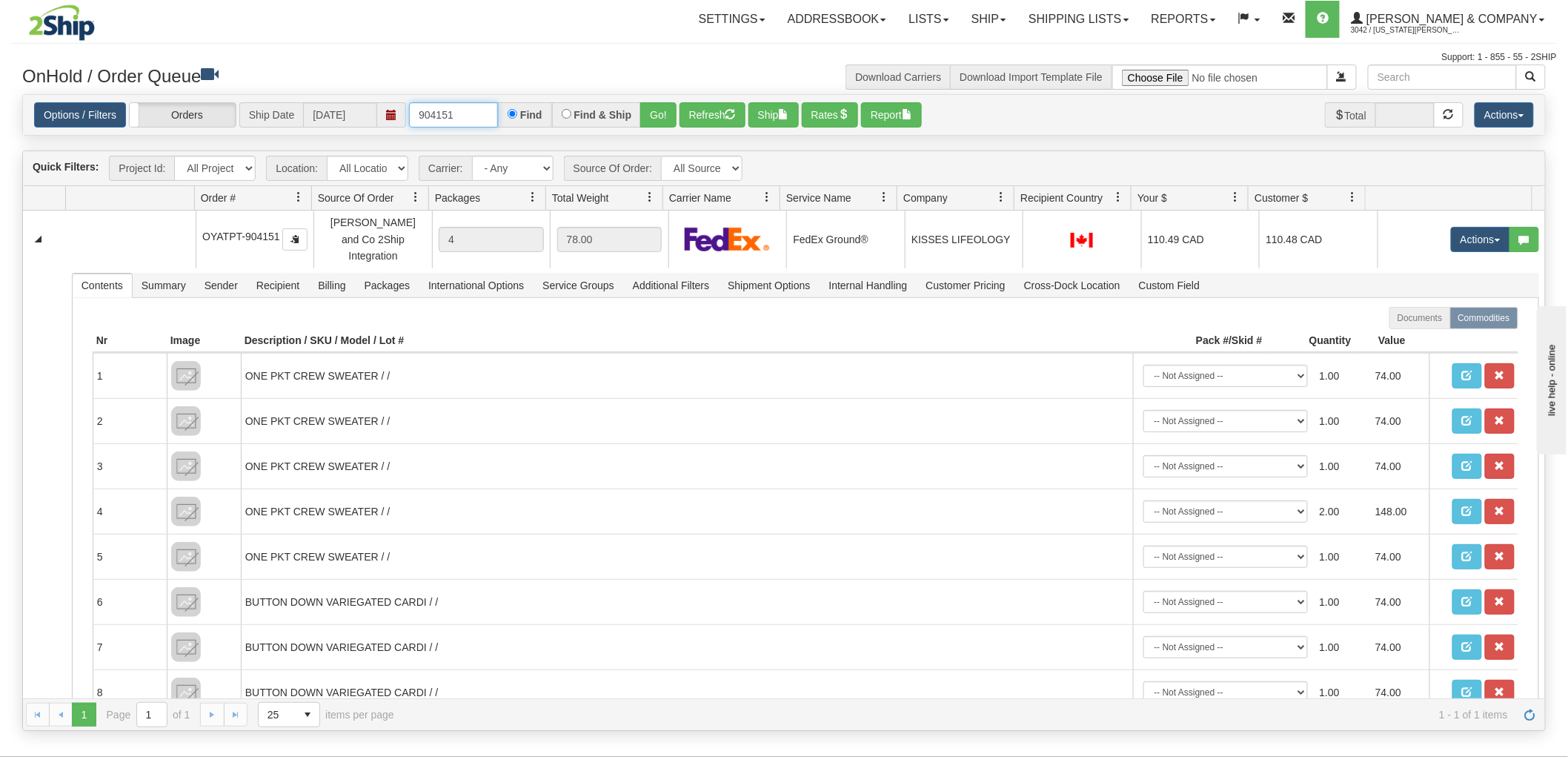
click at [454, 118] on input "904151" at bounding box center [454, 115] width 89 height 25
type input "904106"
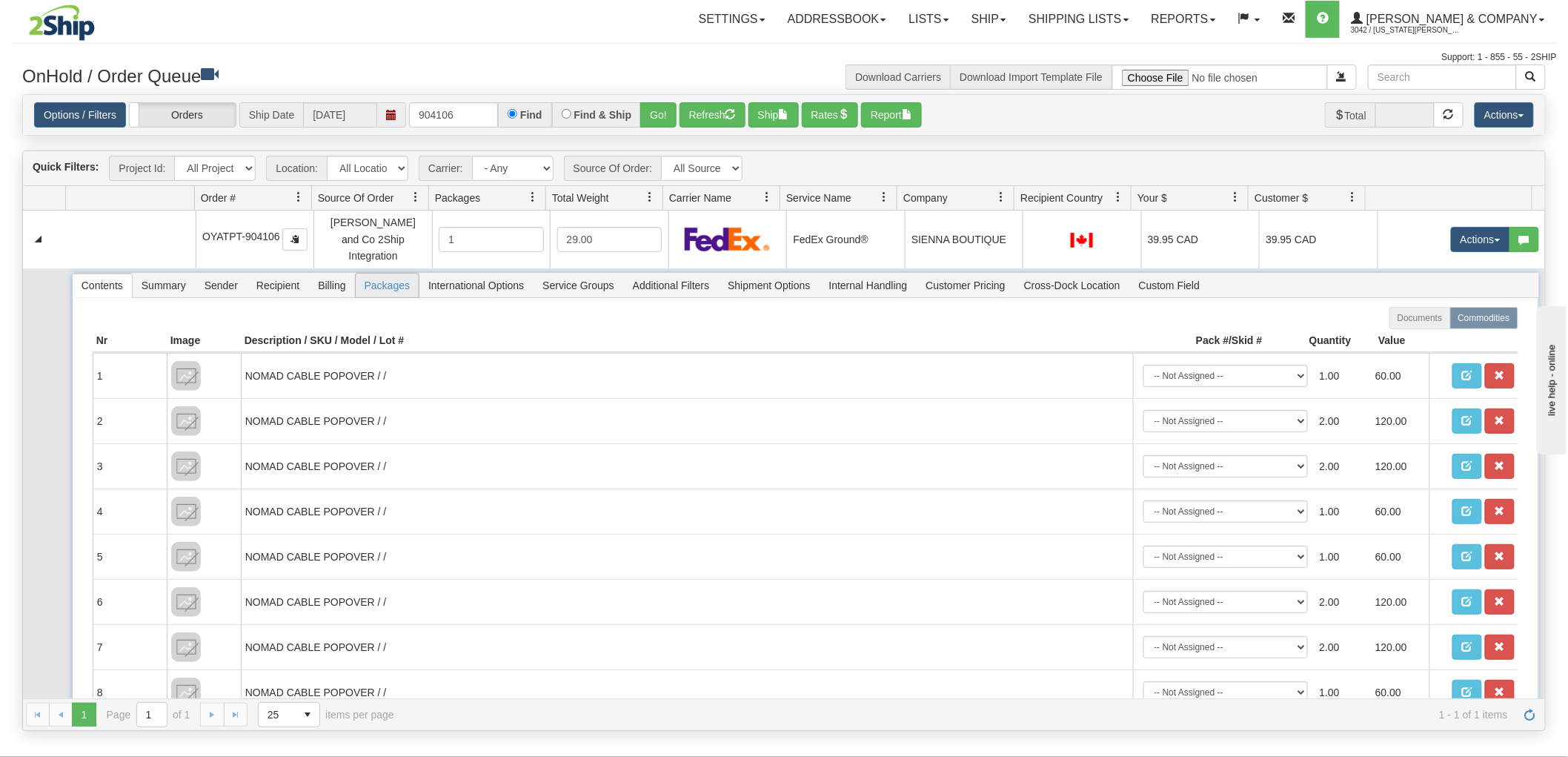
click at [367, 276] on span "Packages" at bounding box center [387, 285] width 63 height 23
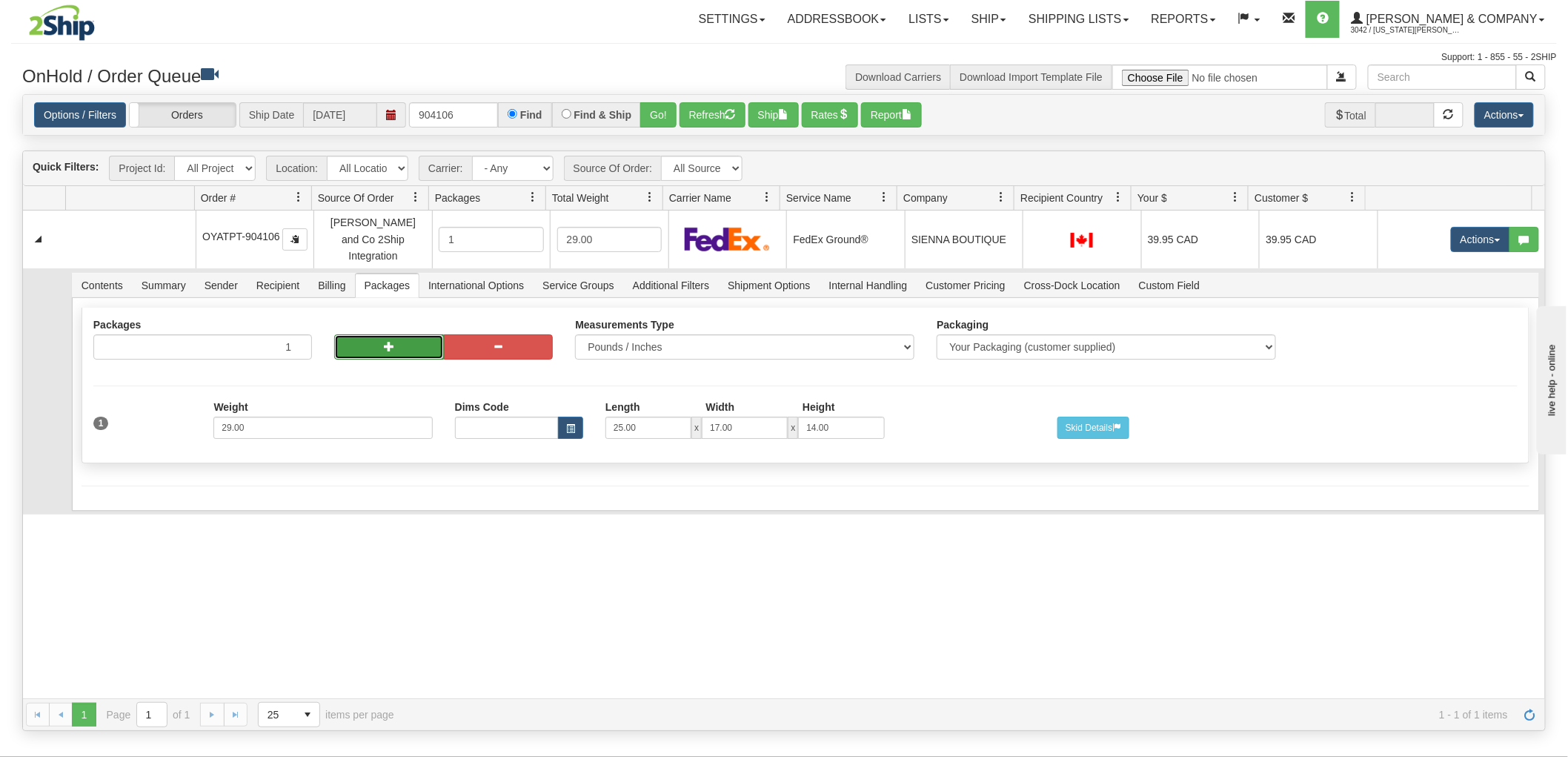
click at [395, 334] on button "button" at bounding box center [388, 347] width 110 height 25
radio input "true"
type input "2"
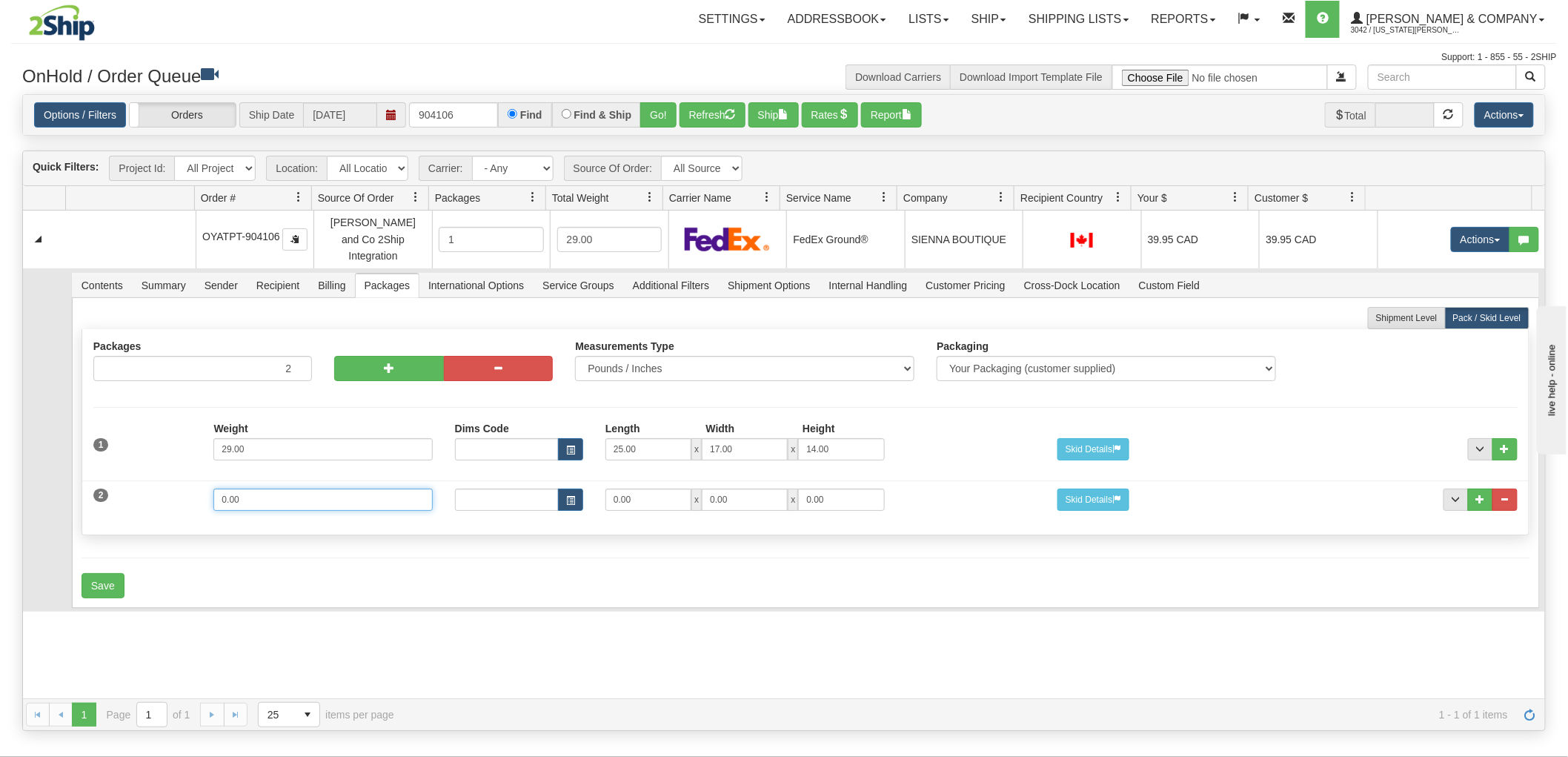
click at [322, 488] on input "0.00" at bounding box center [322, 499] width 219 height 23
type input "24"
type input "25"
type input "17"
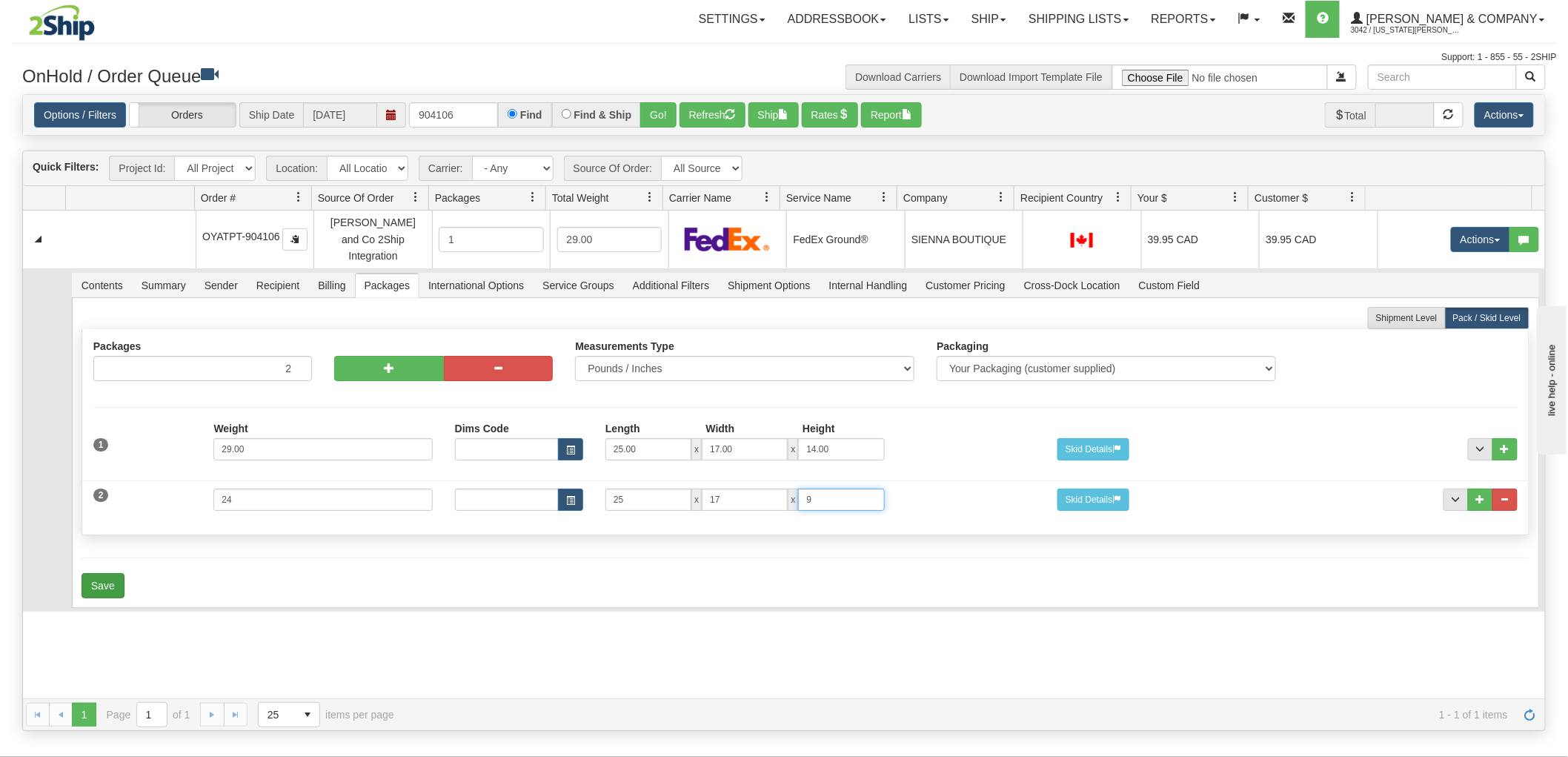
type input "9"
click at [102, 573] on button "Save" at bounding box center [102, 586] width 43 height 25
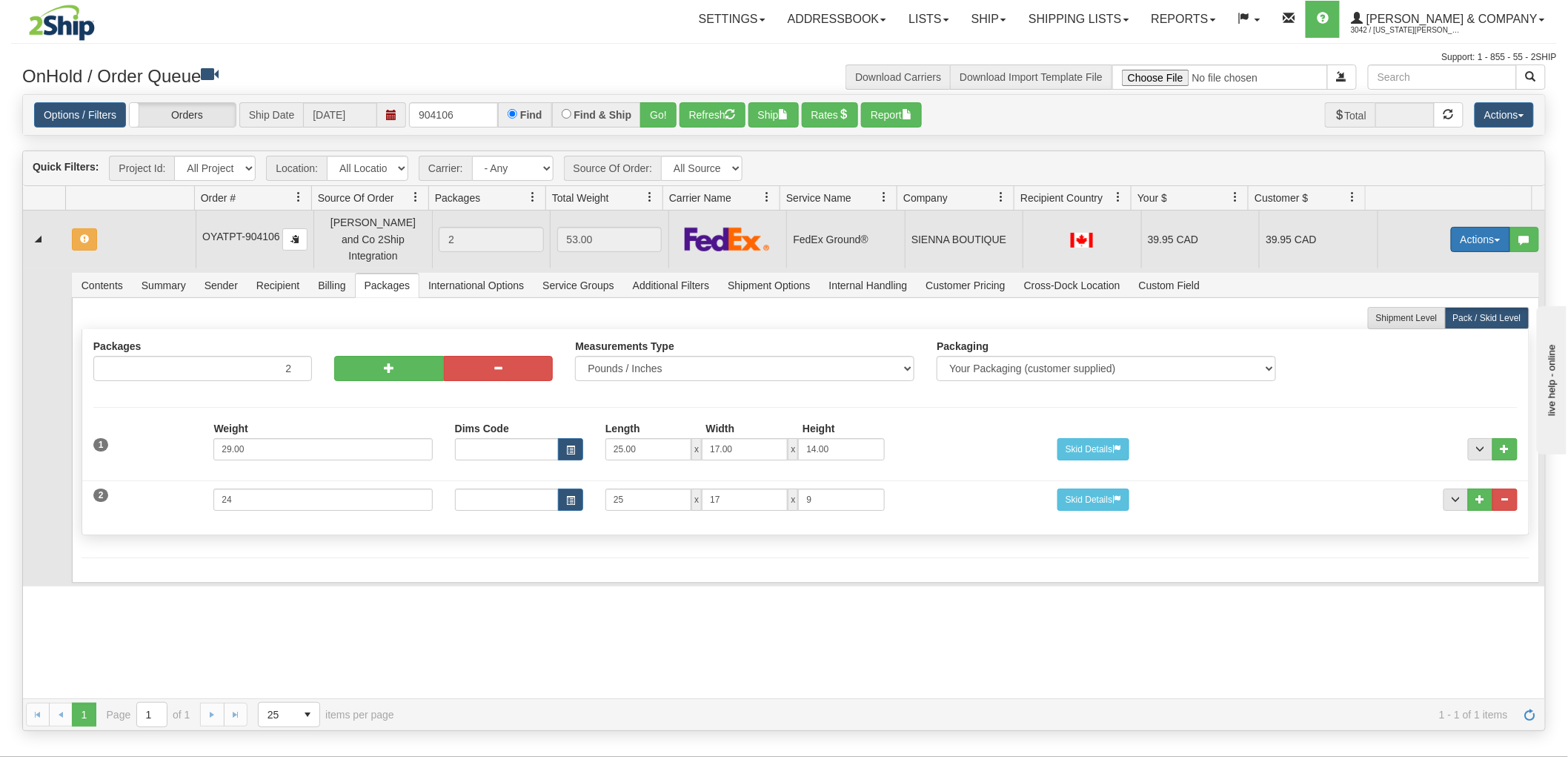
click at [1481, 227] on button "Actions" at bounding box center [1481, 239] width 60 height 25
click at [1424, 301] on span "Rate All Services" at bounding box center [1451, 306] width 89 height 12
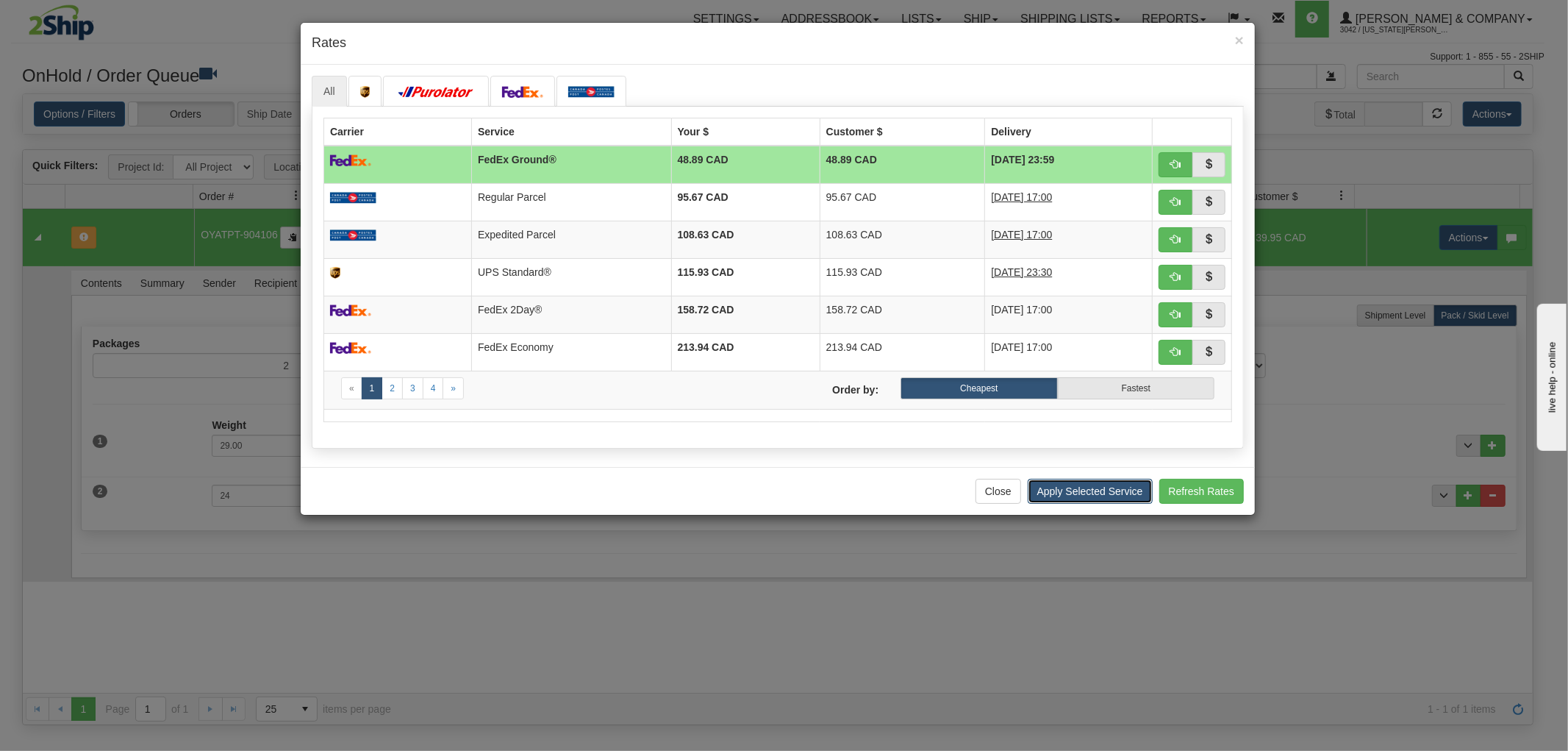
click at [1120, 501] on button "Apply Selected Service" at bounding box center [1090, 491] width 125 height 25
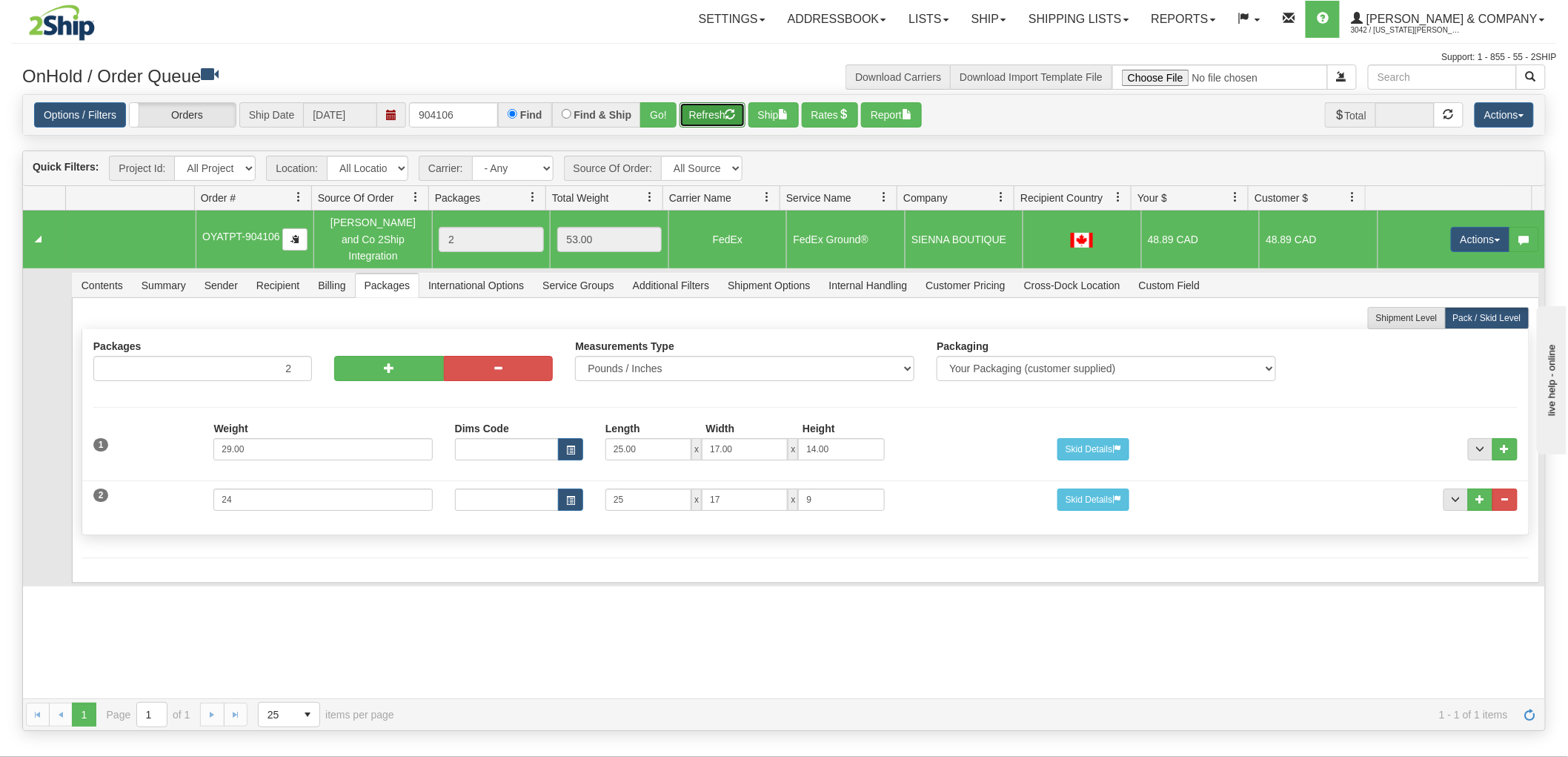
click at [711, 119] on button "Refresh" at bounding box center [712, 115] width 66 height 25
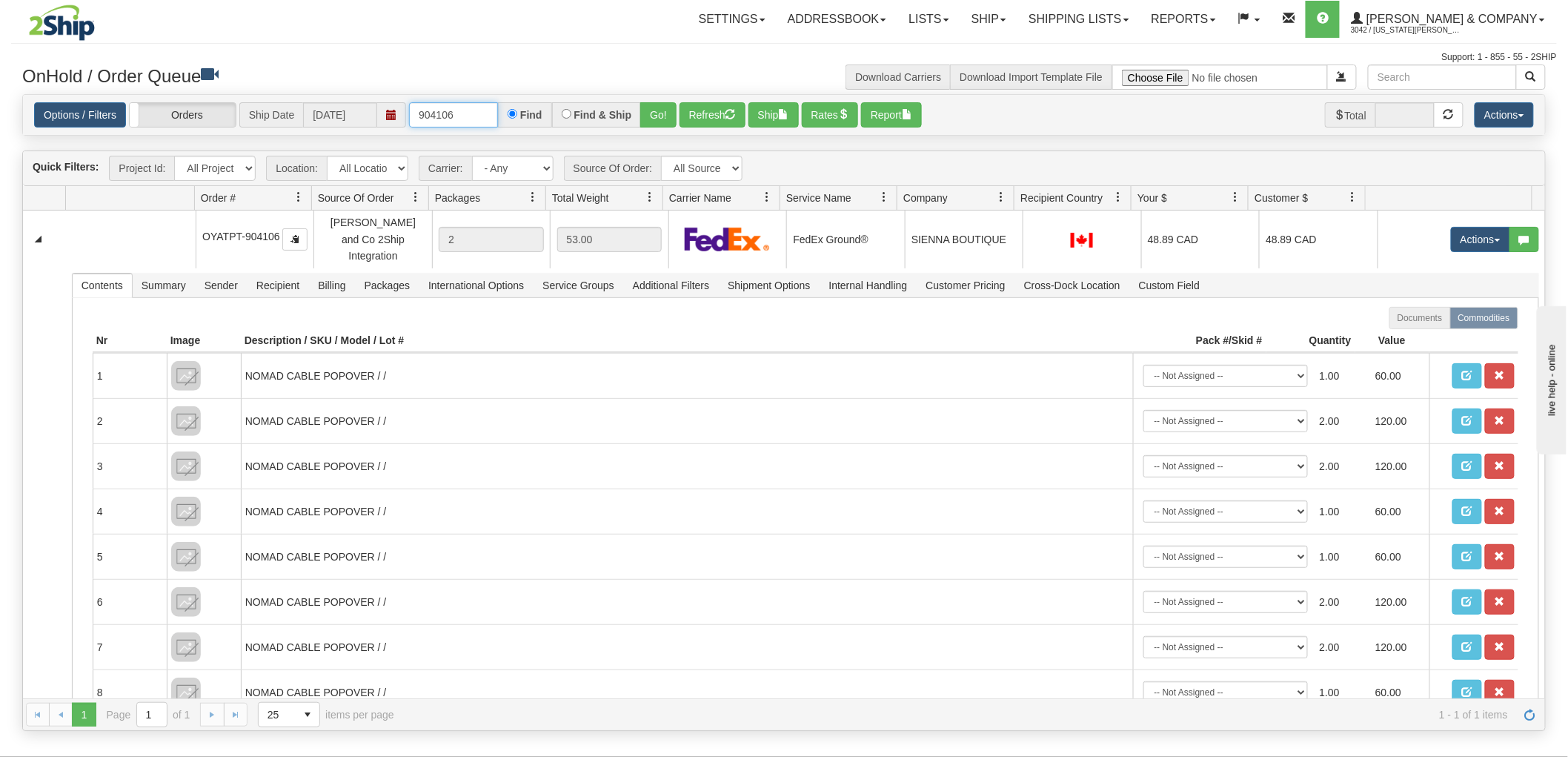
click at [467, 107] on input "904106" at bounding box center [454, 115] width 89 height 25
type input "904137"
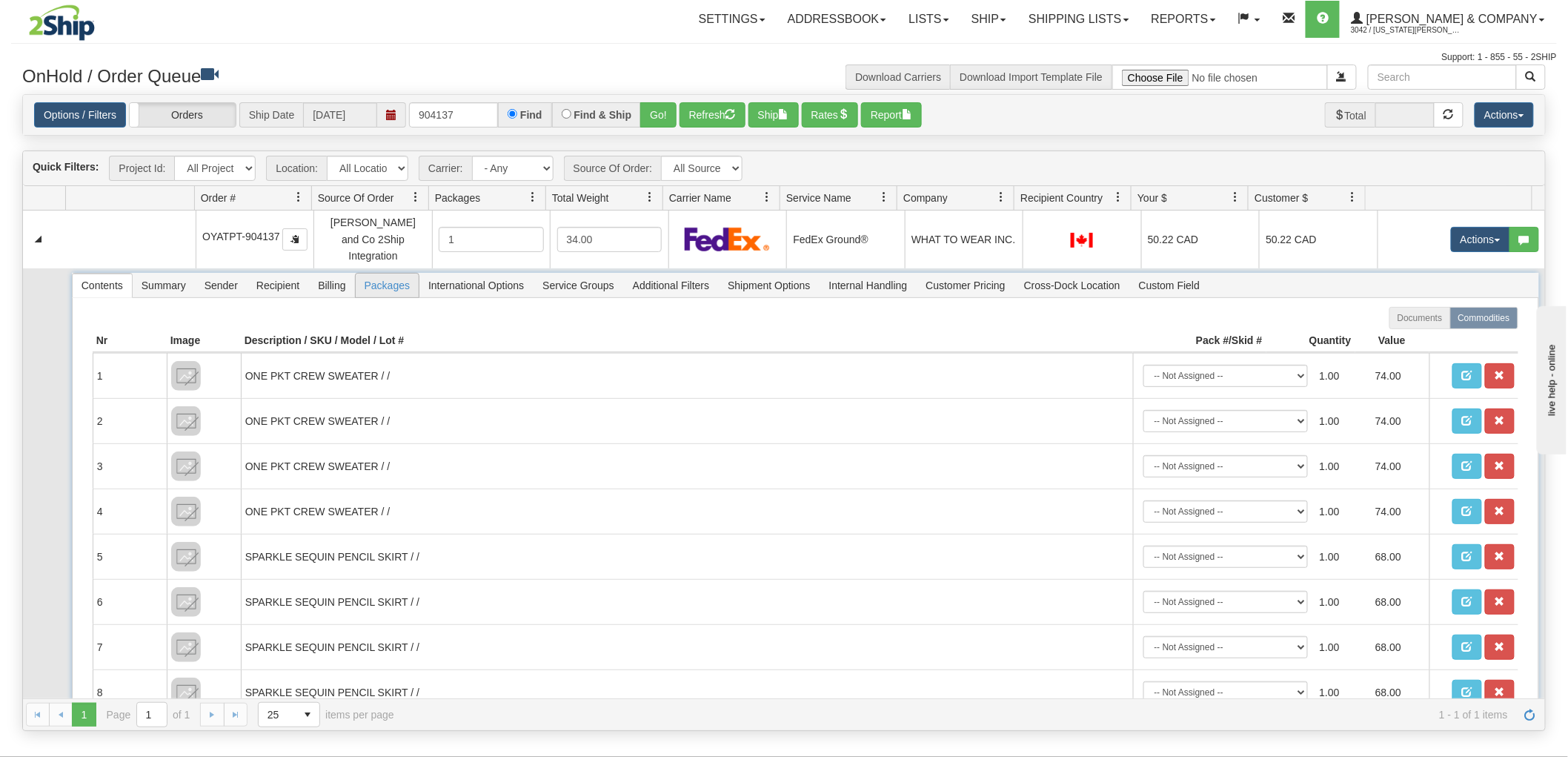
click at [395, 274] on span "Packages" at bounding box center [387, 285] width 63 height 23
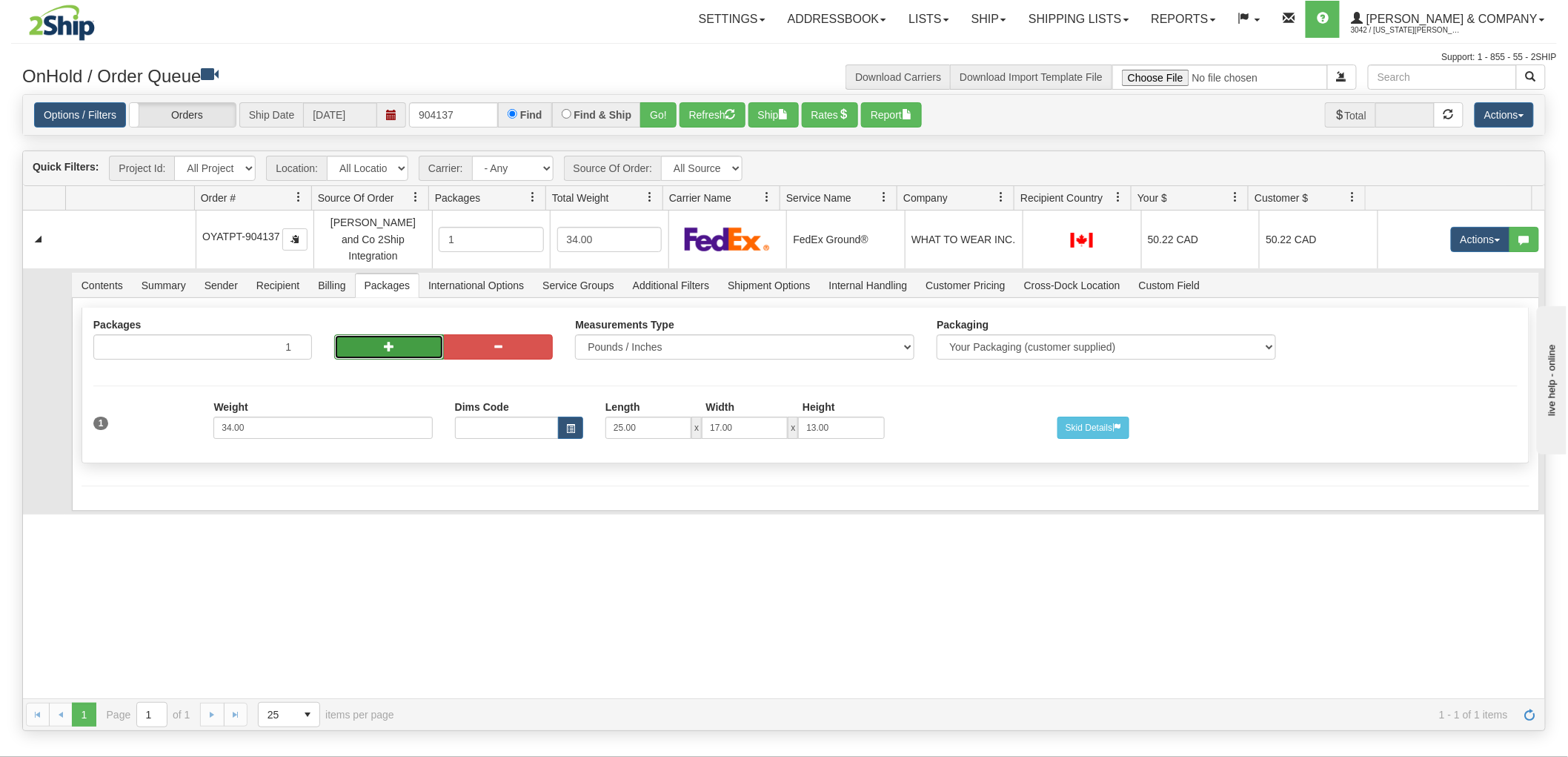
click at [396, 334] on button "button" at bounding box center [388, 347] width 110 height 25
radio input "true"
type input "2"
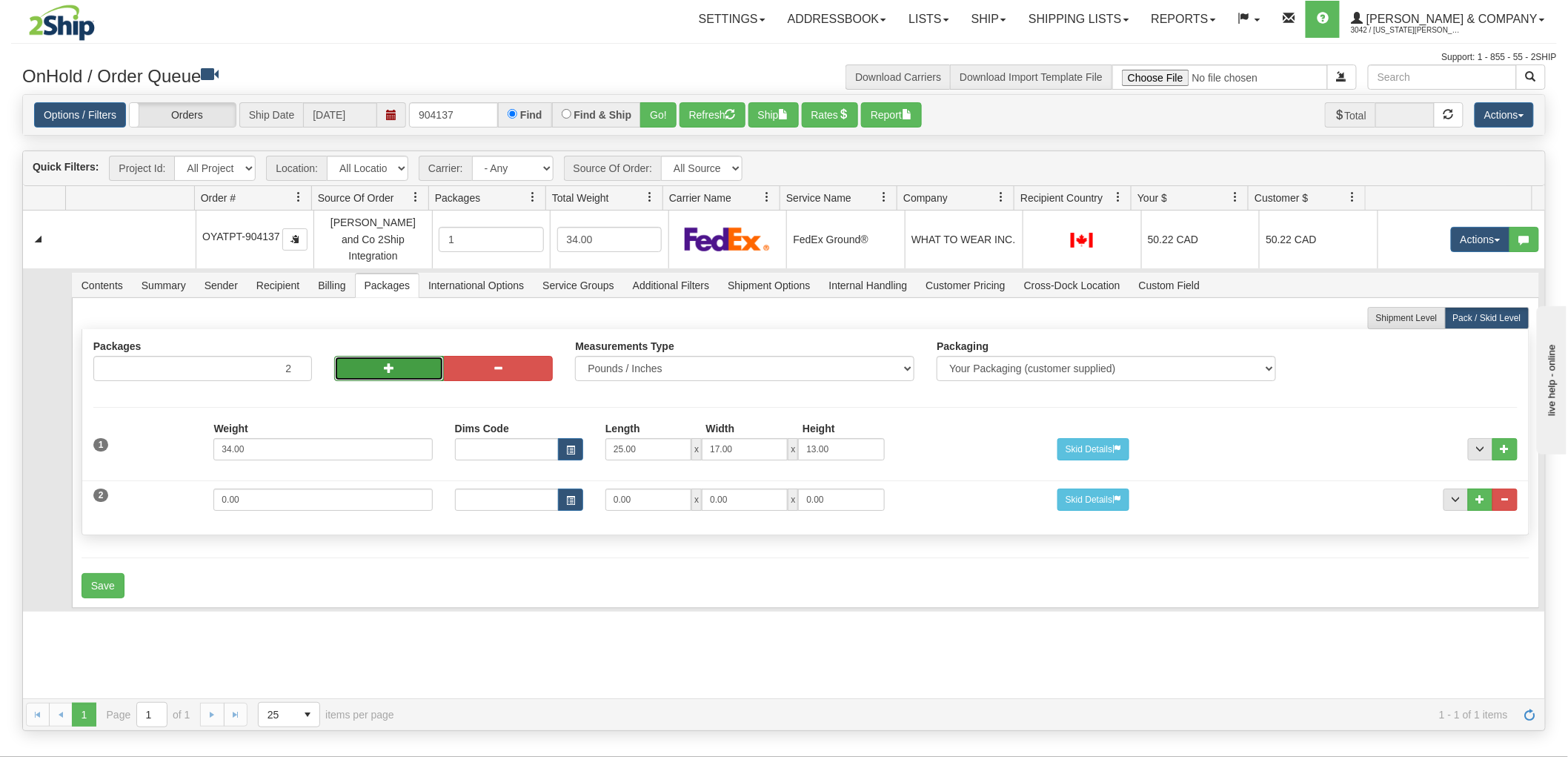
click at [403, 356] on button "button" at bounding box center [388, 368] width 110 height 25
type input "3"
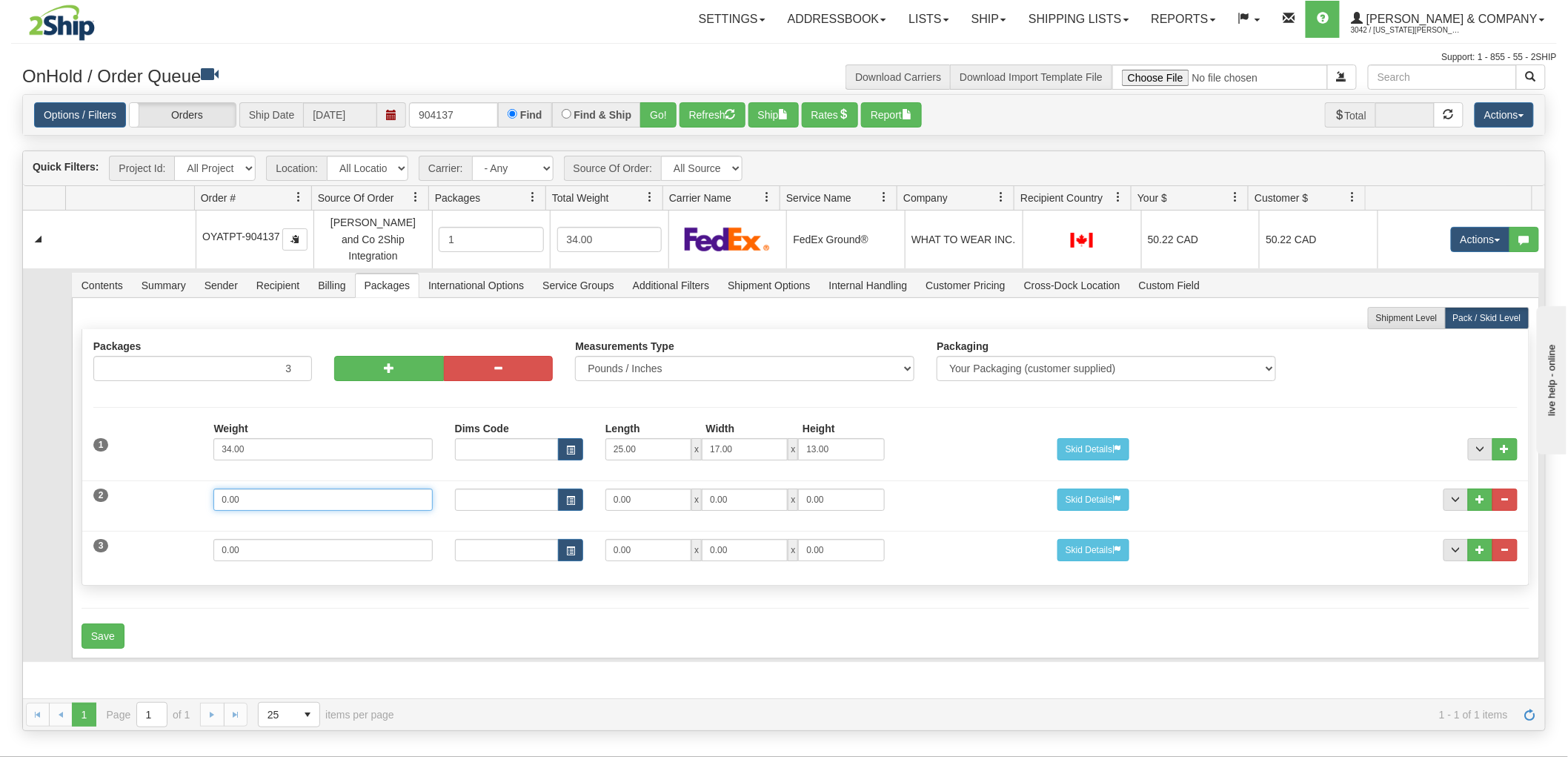
click at [271, 488] on input "0.00" at bounding box center [322, 499] width 219 height 23
type input "20"
type input "15"
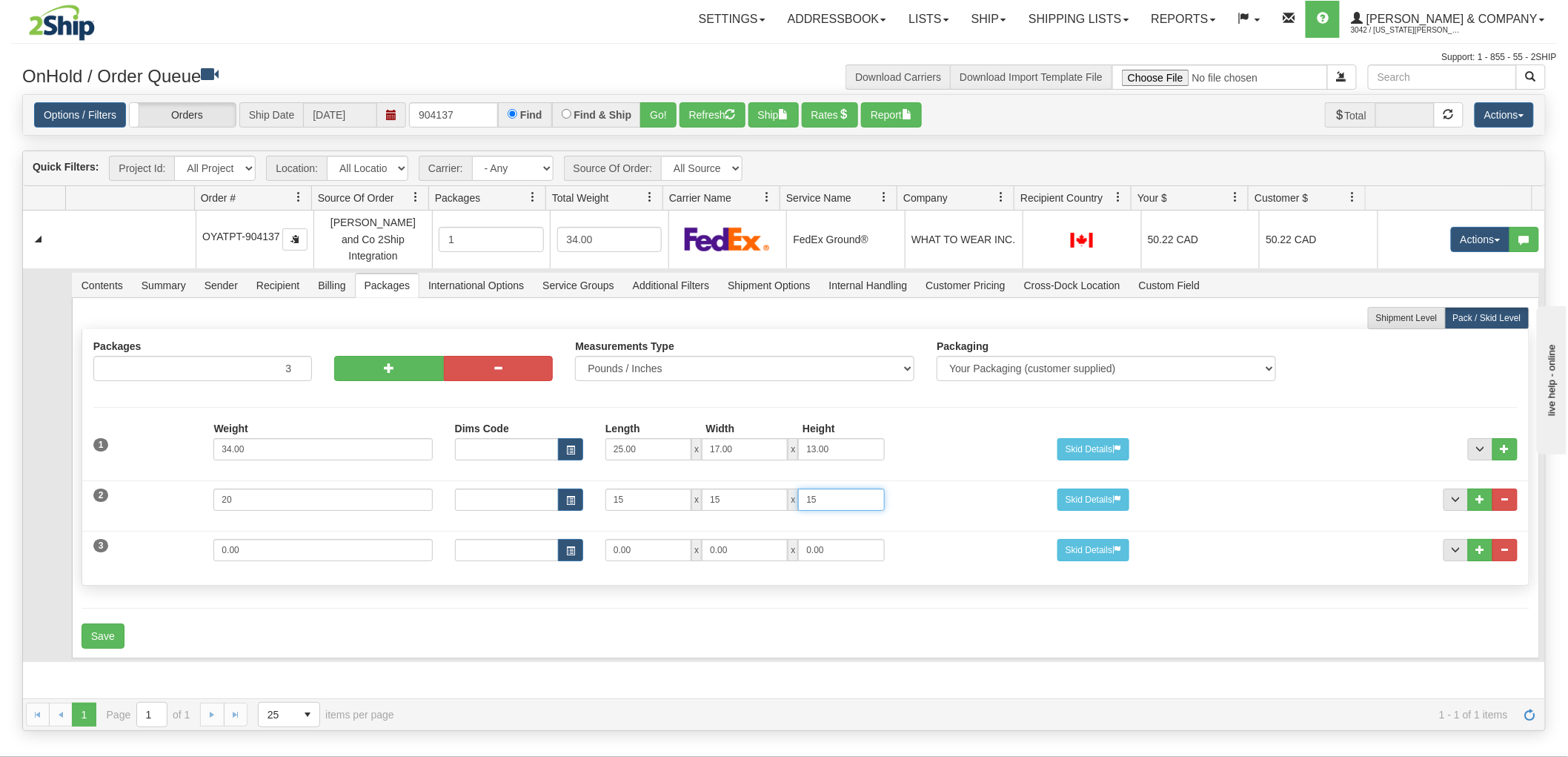
type input "15"
type input "2"
type input "13"
type input "10"
type input "4"
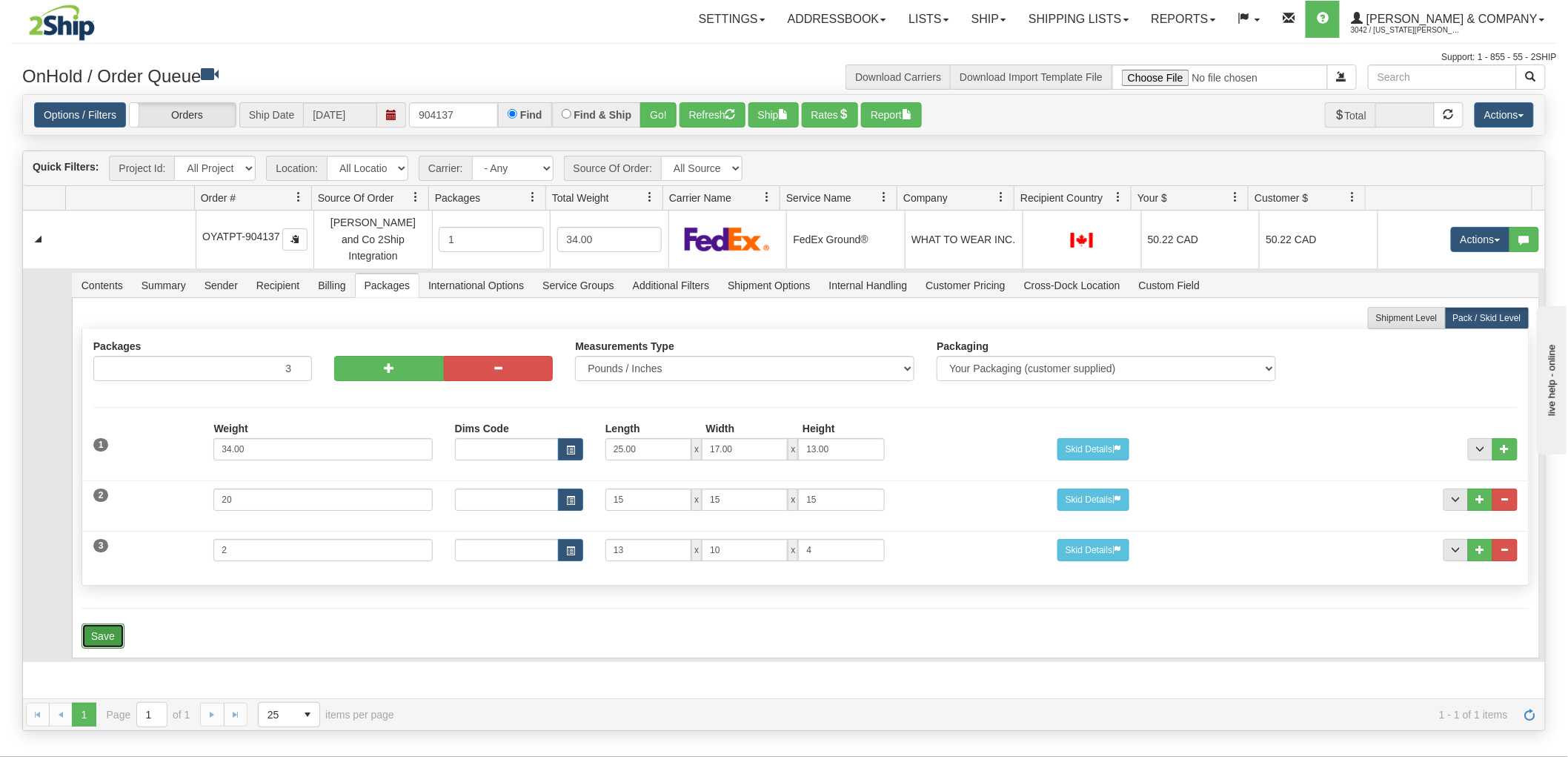
click at [100, 625] on button "Save" at bounding box center [102, 636] width 43 height 25
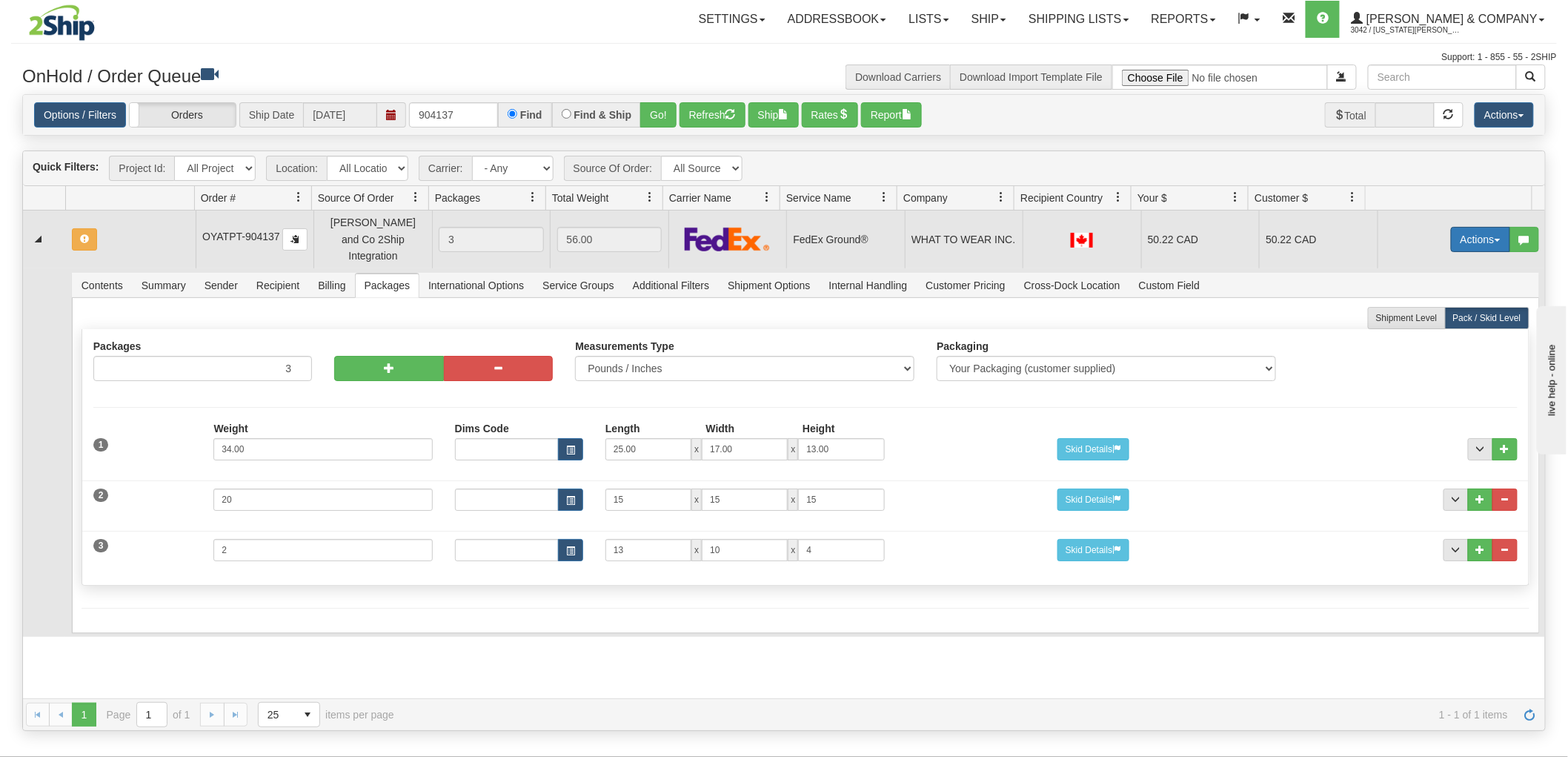
click at [1466, 227] on button "Actions" at bounding box center [1481, 239] width 60 height 25
click at [1444, 301] on span "Rate All Services" at bounding box center [1451, 306] width 89 height 12
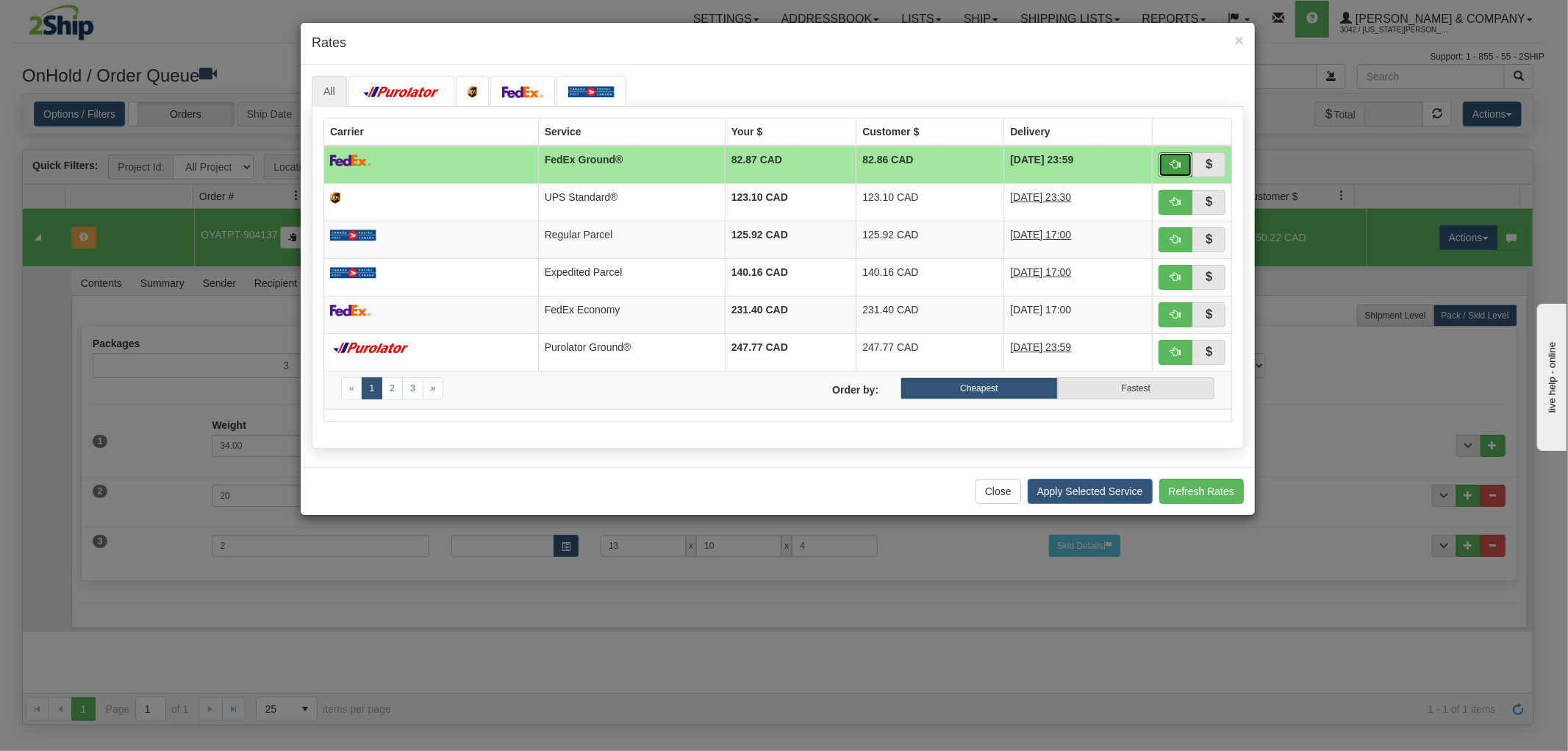
click at [1178, 173] on button "button" at bounding box center [1175, 165] width 34 height 25
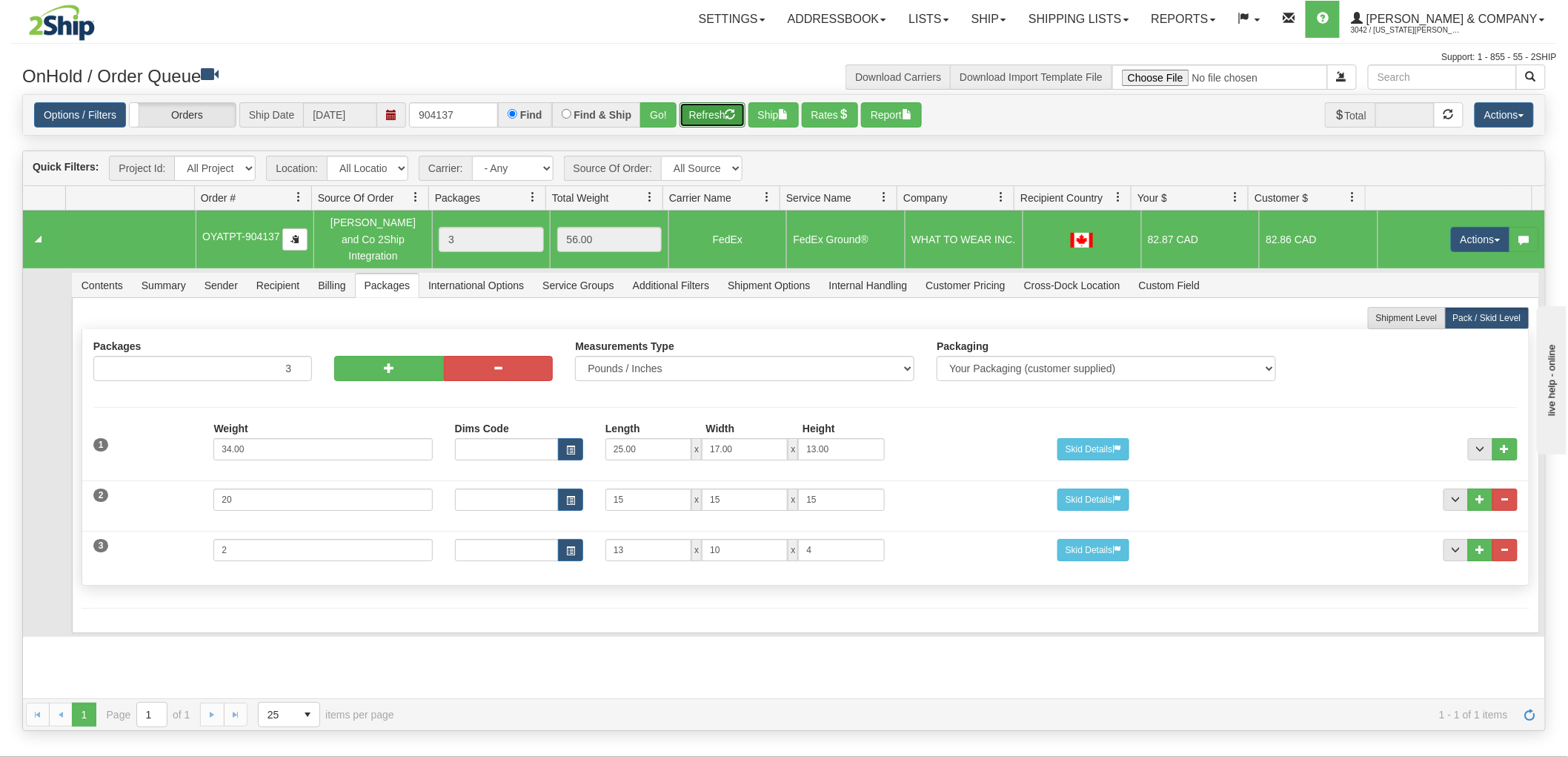
click at [719, 117] on button "Refresh" at bounding box center [712, 115] width 66 height 25
